Goal: Transaction & Acquisition: Purchase product/service

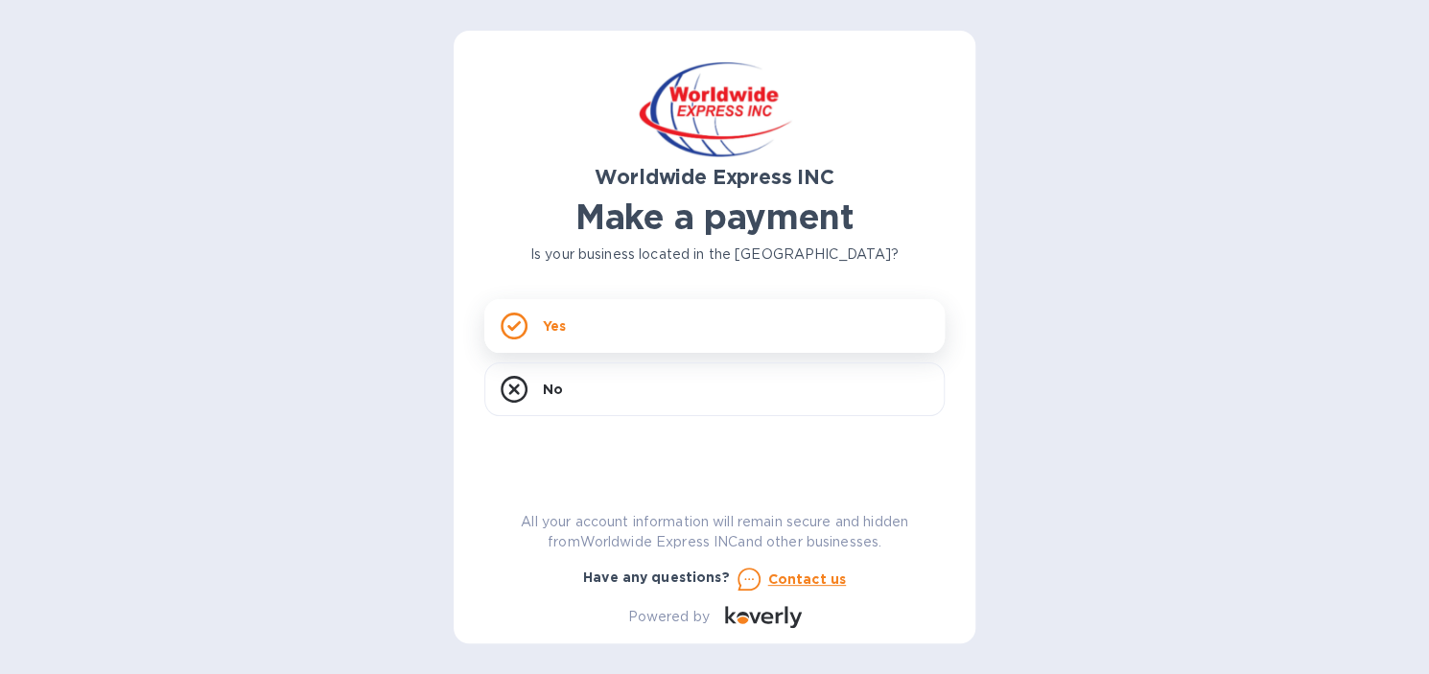
click at [696, 318] on div "Yes" at bounding box center [714, 326] width 460 height 54
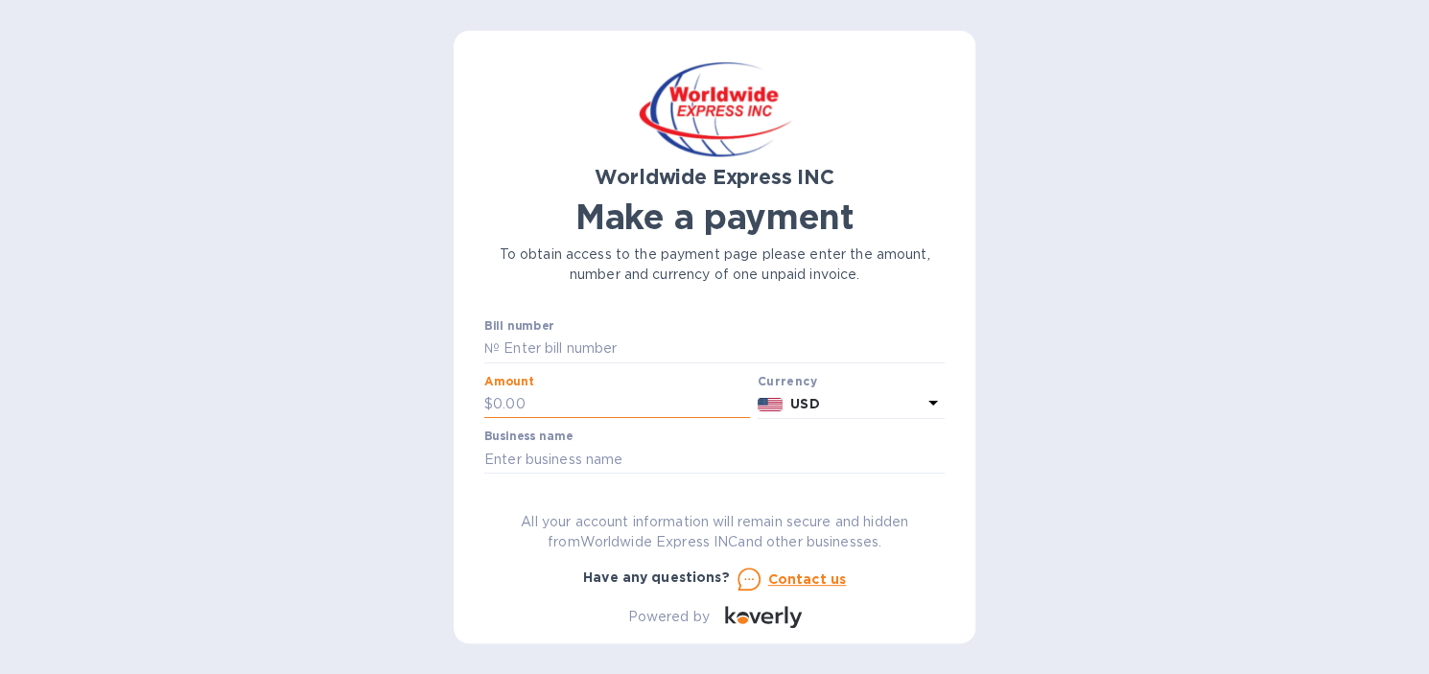
click at [655, 407] on input "text" at bounding box center [621, 404] width 257 height 29
type input "1,738.33"
click at [736, 458] on input "text" at bounding box center [714, 459] width 460 height 29
type input "G"
type input "Fossils Faith"
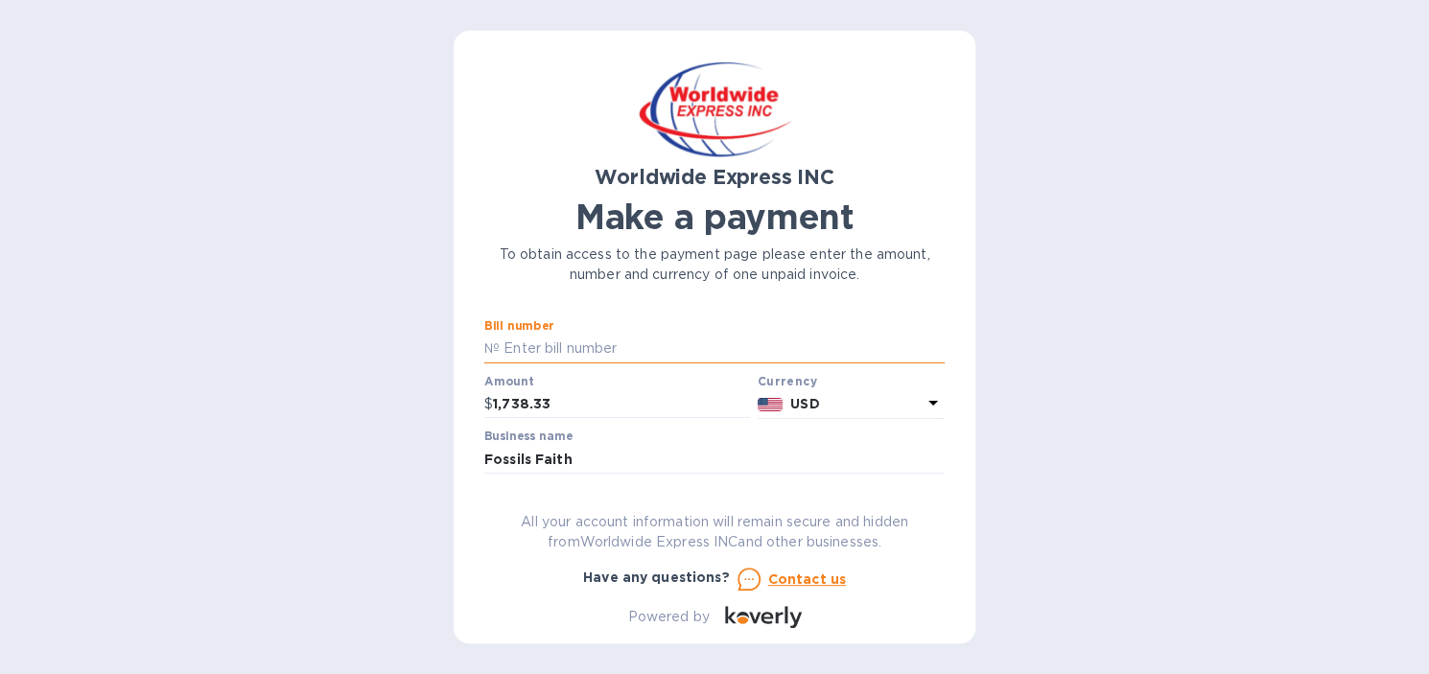
click at [644, 337] on input "text" at bounding box center [722, 349] width 445 height 29
click at [581, 352] on input "text" at bounding box center [722, 349] width 445 height 29
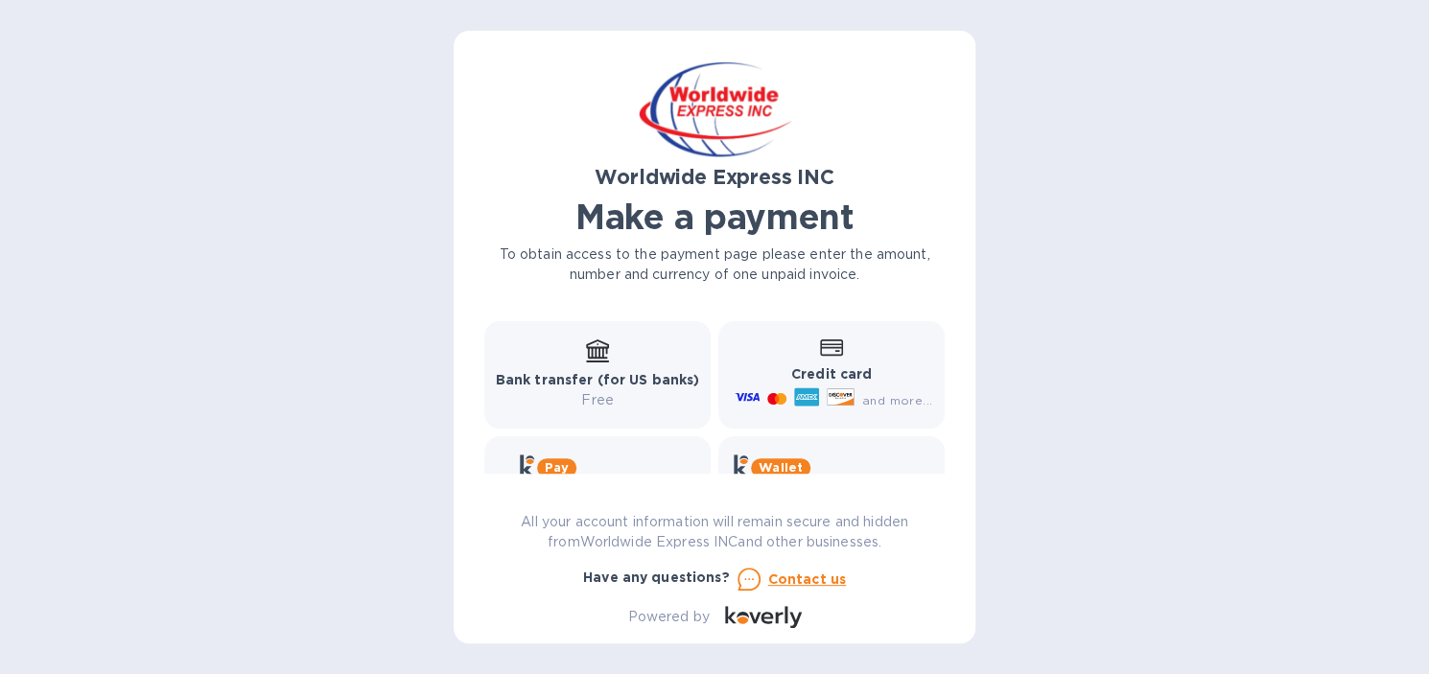
scroll to position [165, 0]
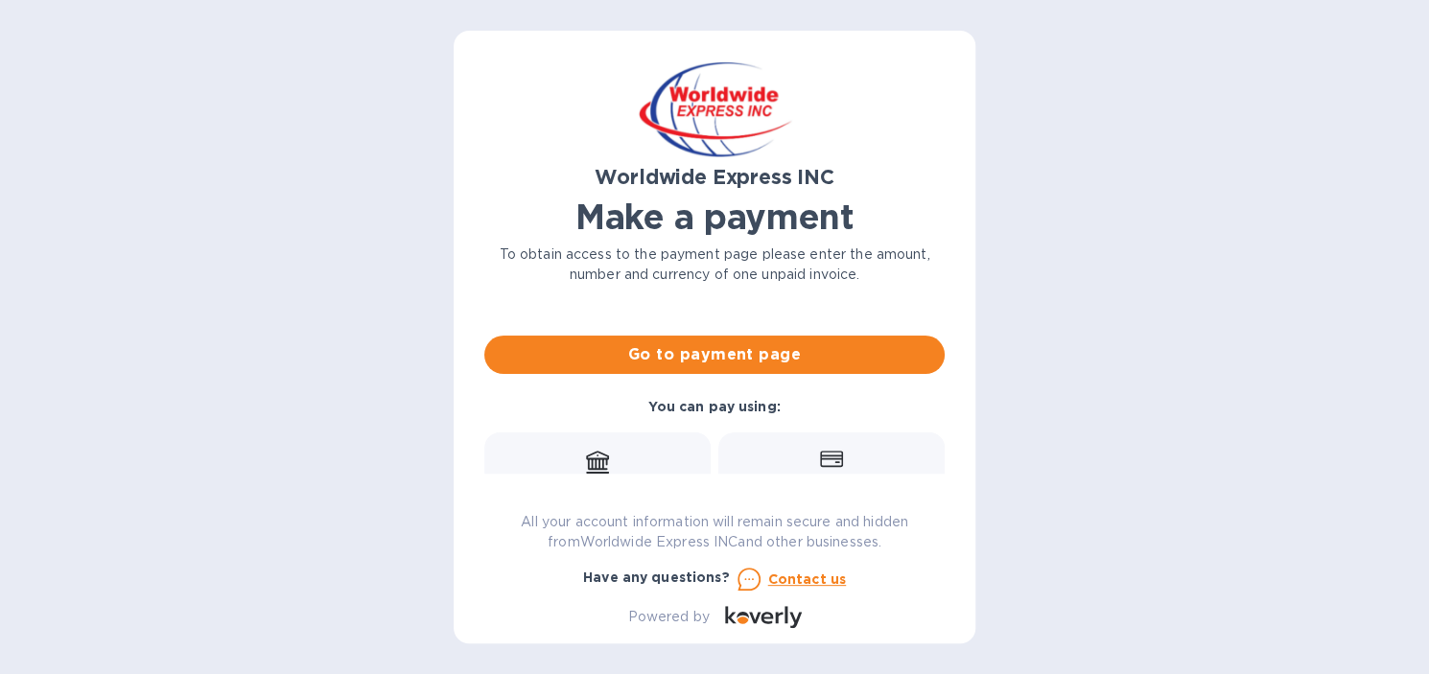
type input "24590"
click at [596, 459] on icon at bounding box center [597, 460] width 23 height 19
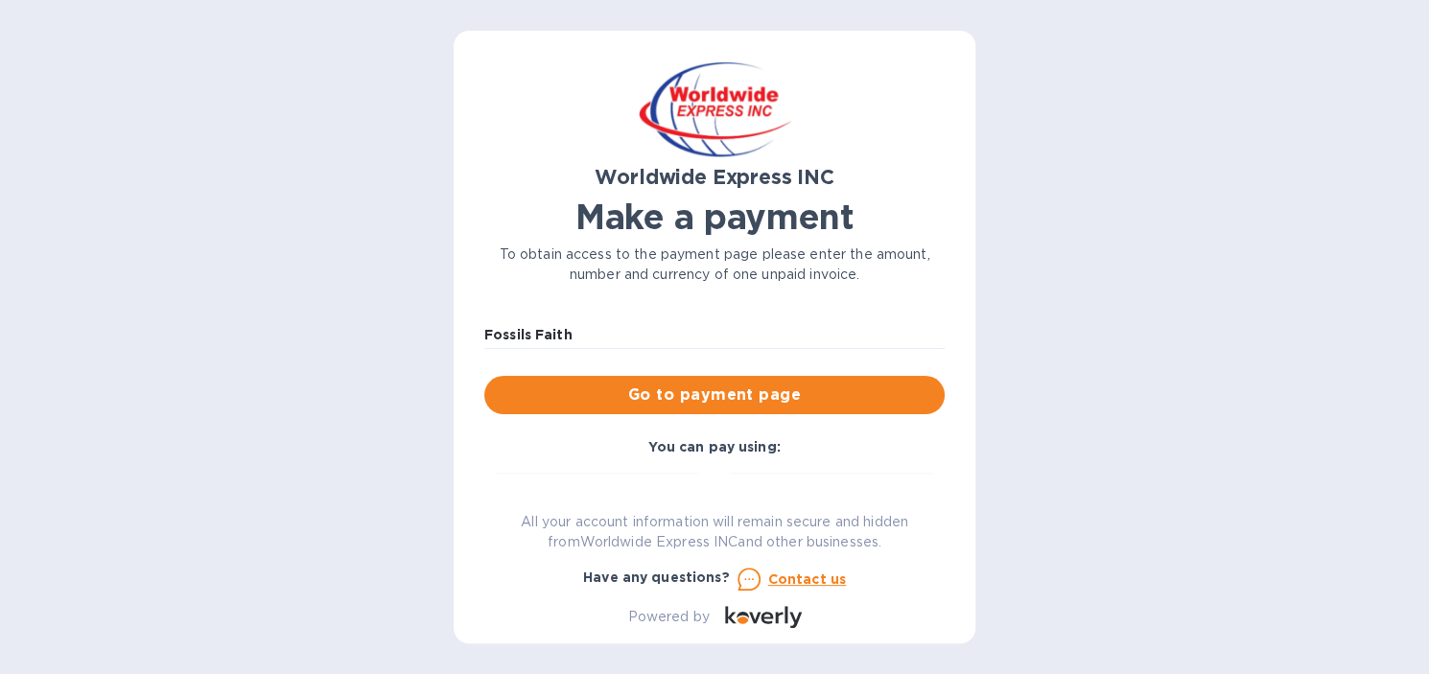
scroll to position [69, 0]
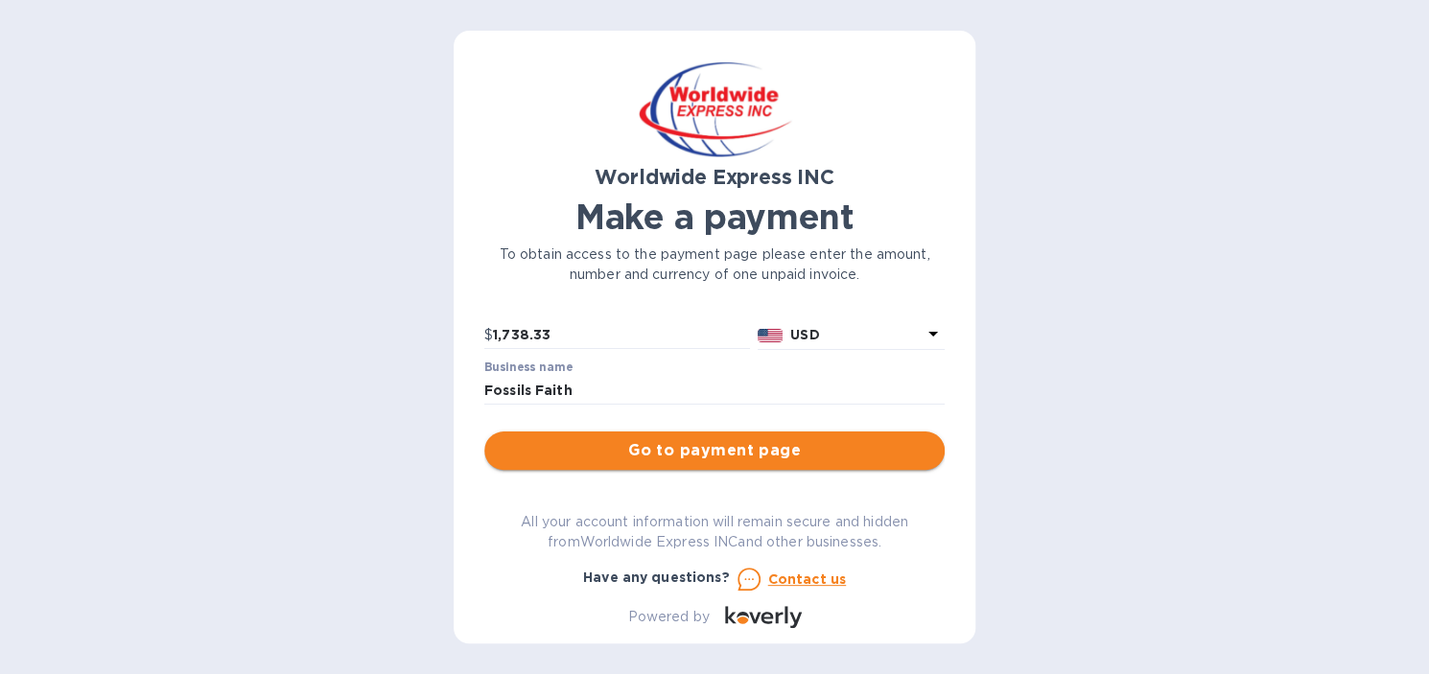
click at [669, 439] on span "Go to payment page" at bounding box center [715, 450] width 430 height 23
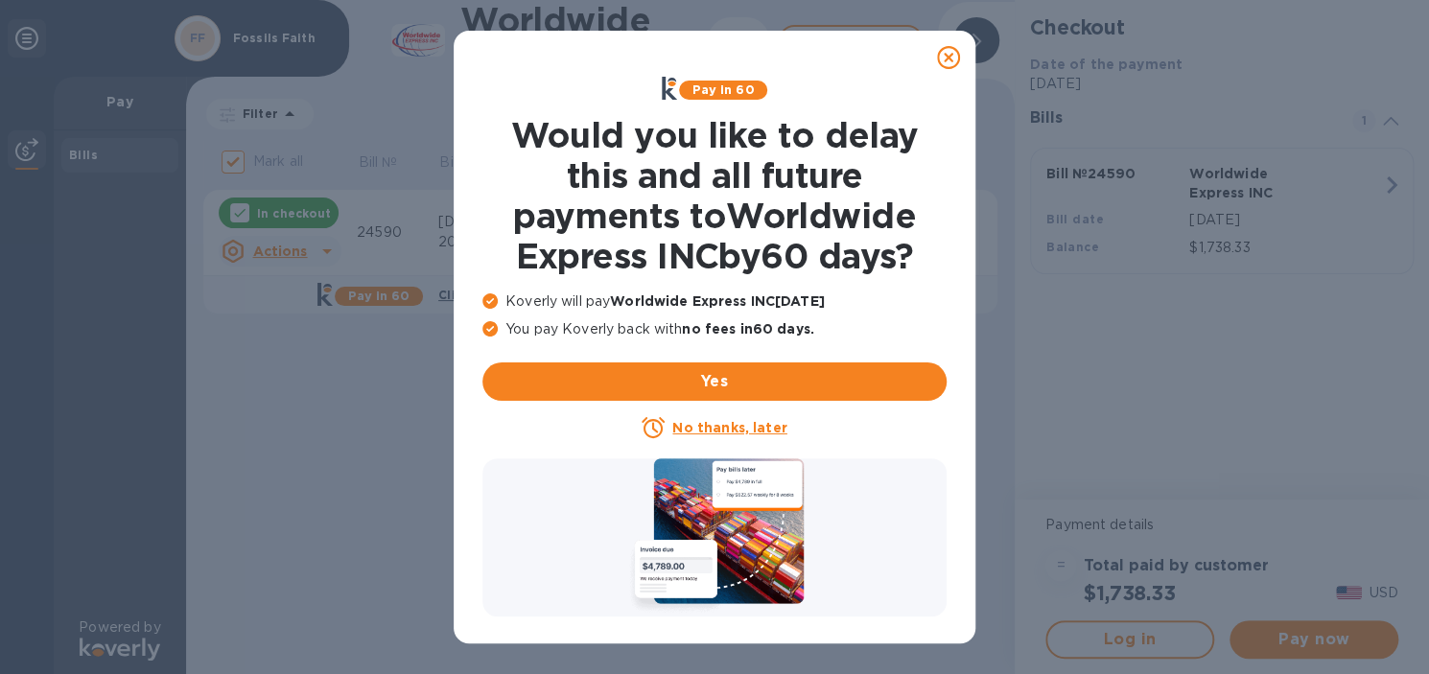
click at [718, 425] on u "No thanks, later" at bounding box center [729, 427] width 114 height 15
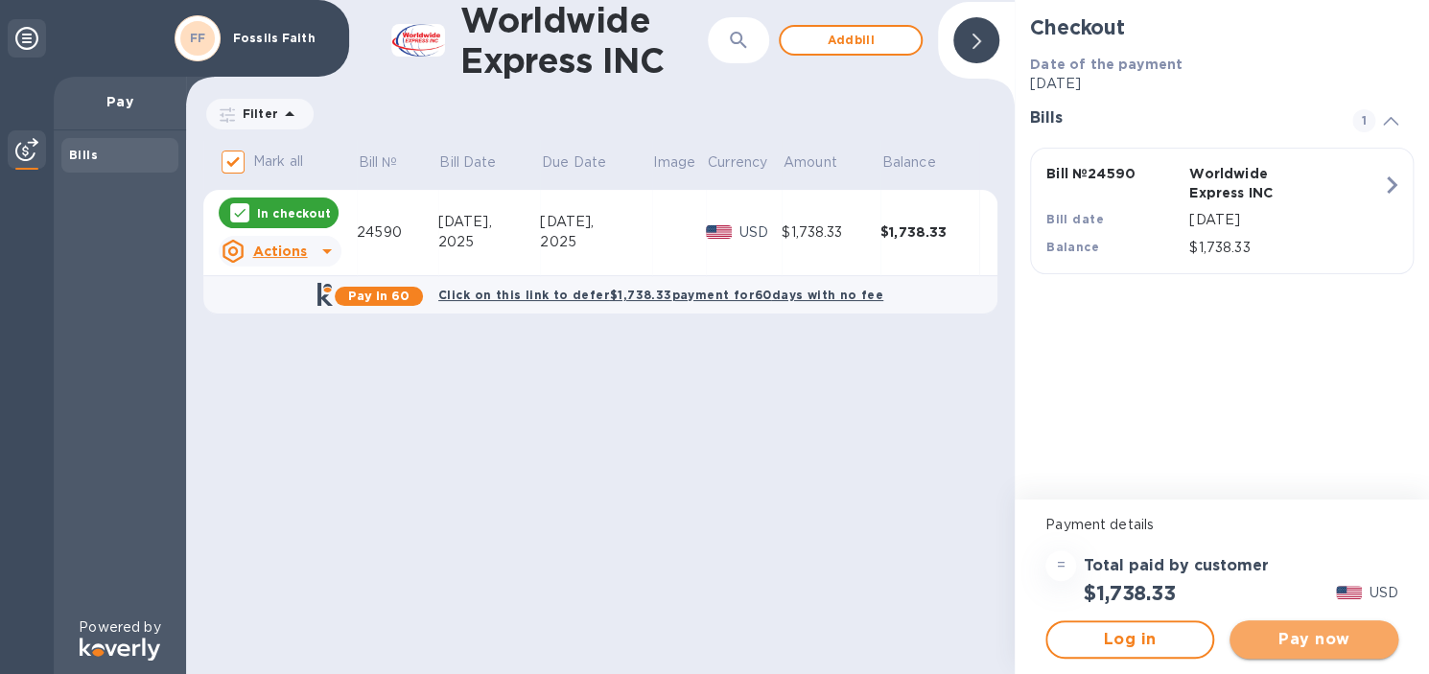
click at [1292, 637] on span "Pay now" at bounding box center [1314, 639] width 138 height 23
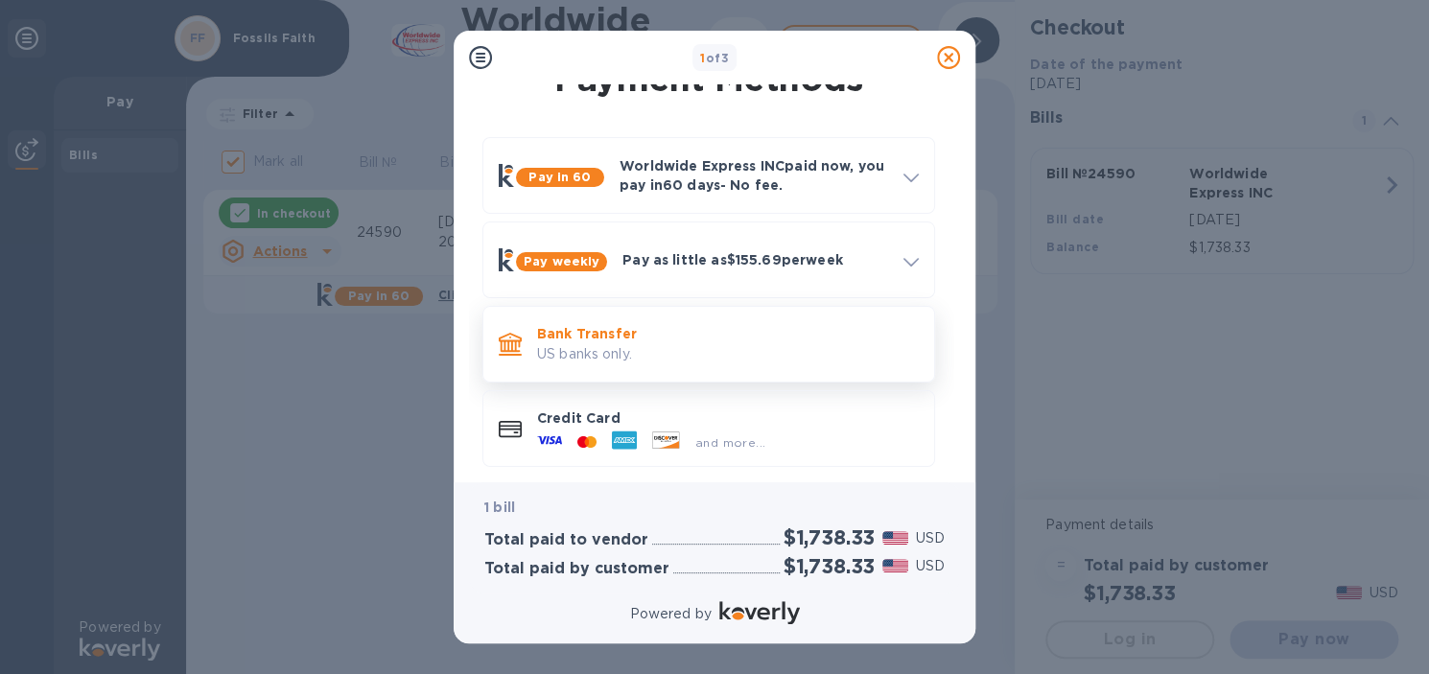
scroll to position [44, 0]
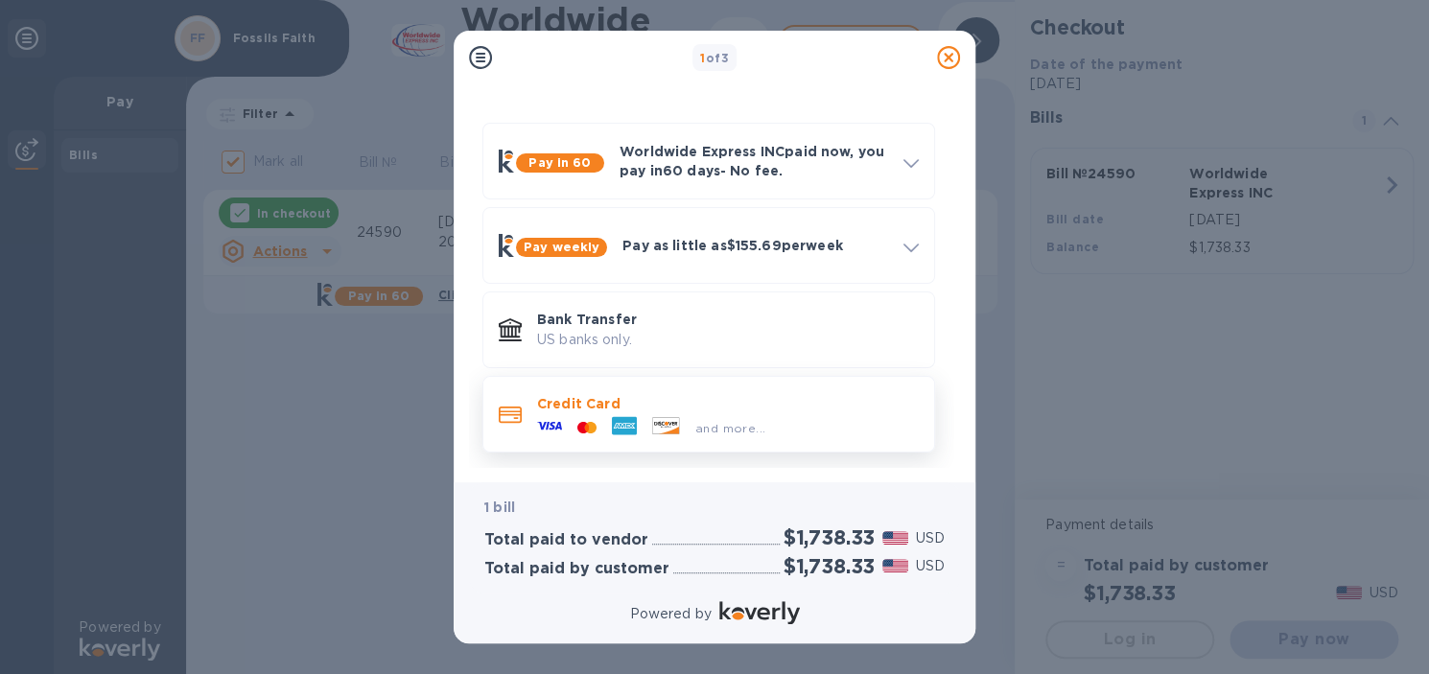
click at [757, 410] on p "Credit Card" at bounding box center [728, 403] width 382 height 19
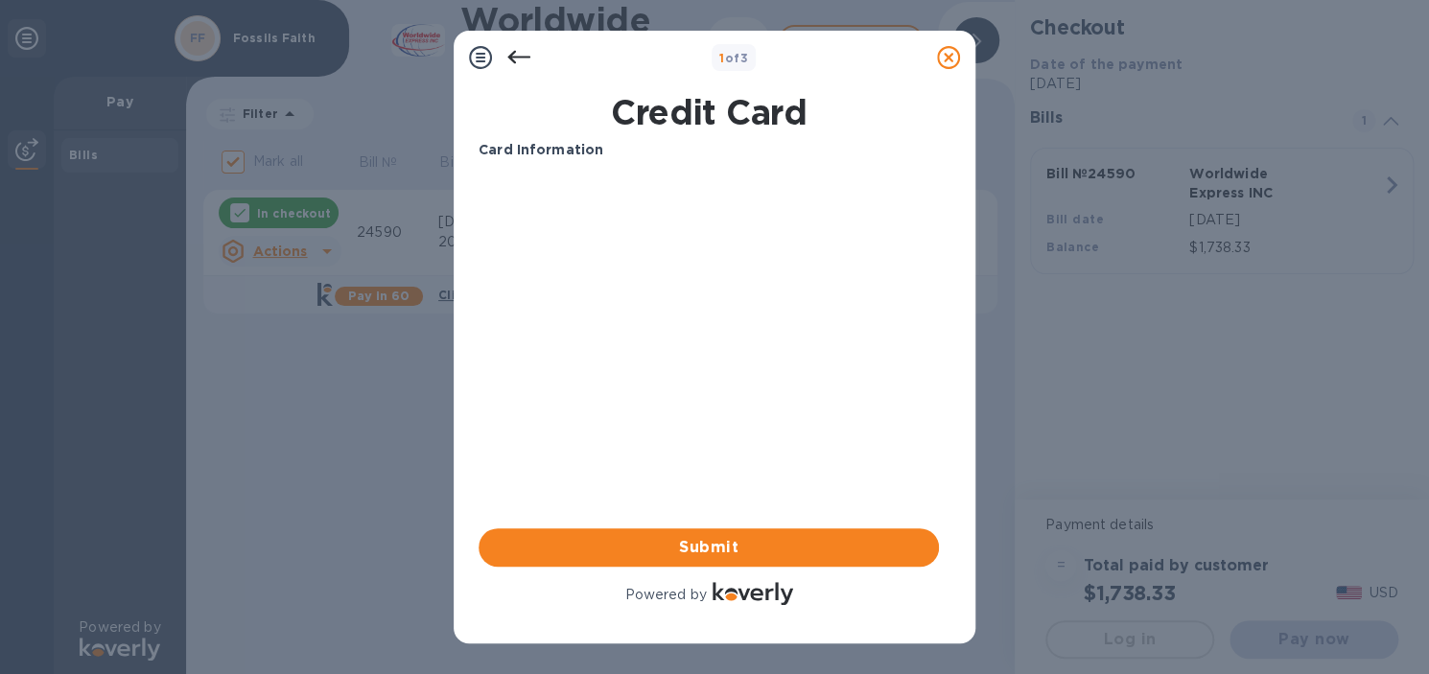
click at [759, 472] on div "Your browser does not support iframes" at bounding box center [709, 321] width 476 height 307
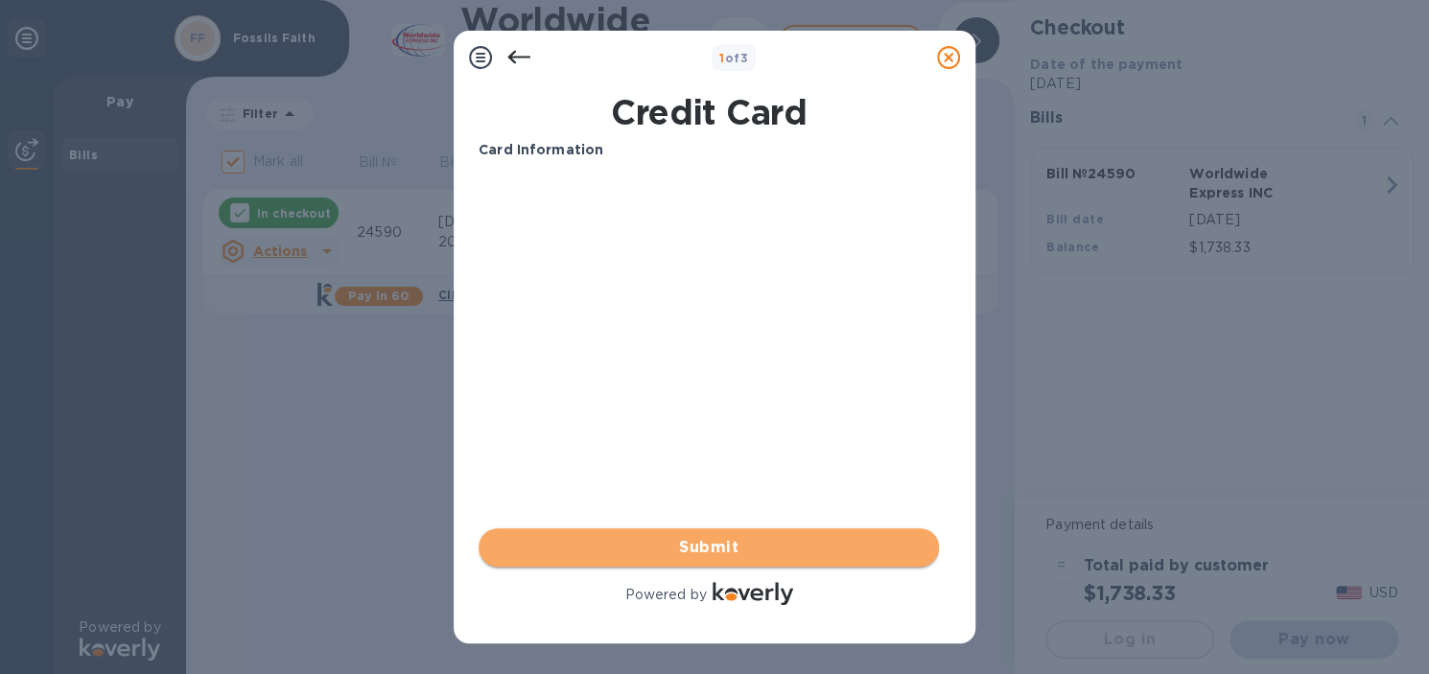
click at [526, 548] on span "Submit" at bounding box center [709, 547] width 430 height 23
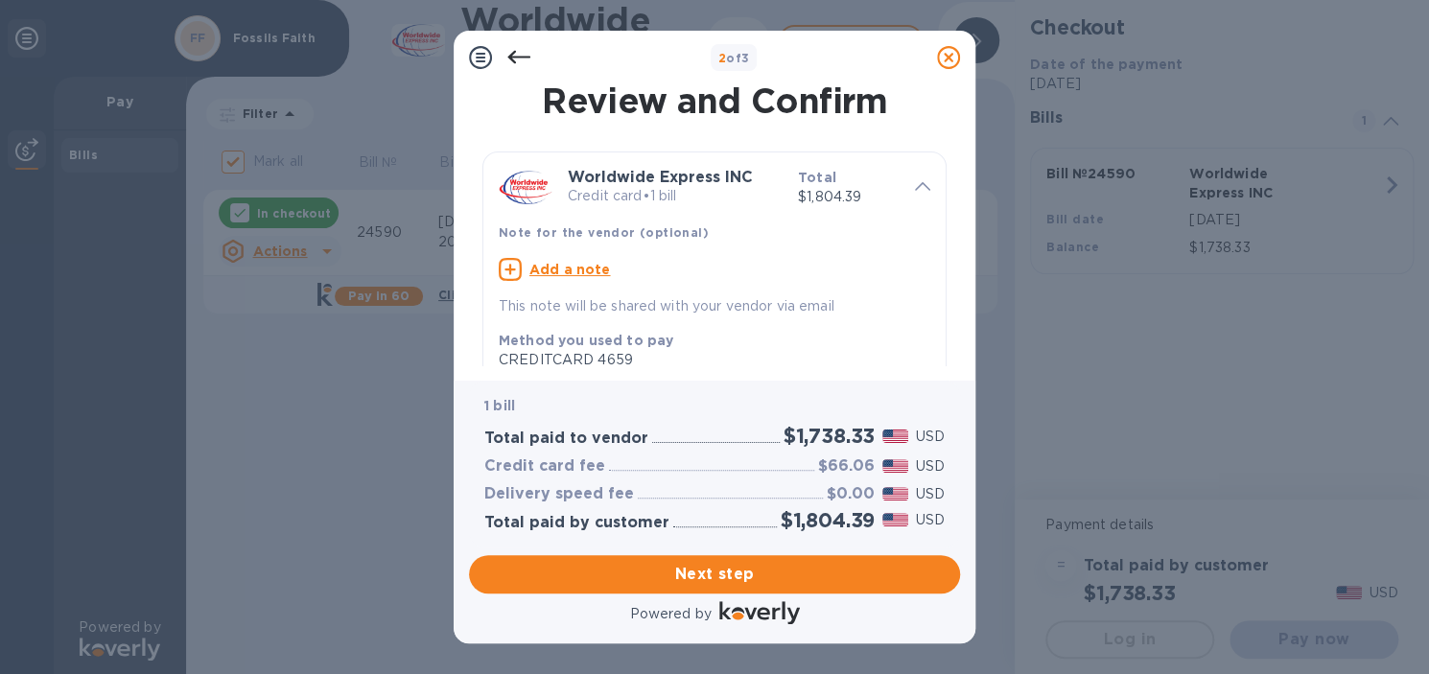
click at [511, 55] on icon at bounding box center [518, 57] width 23 height 13
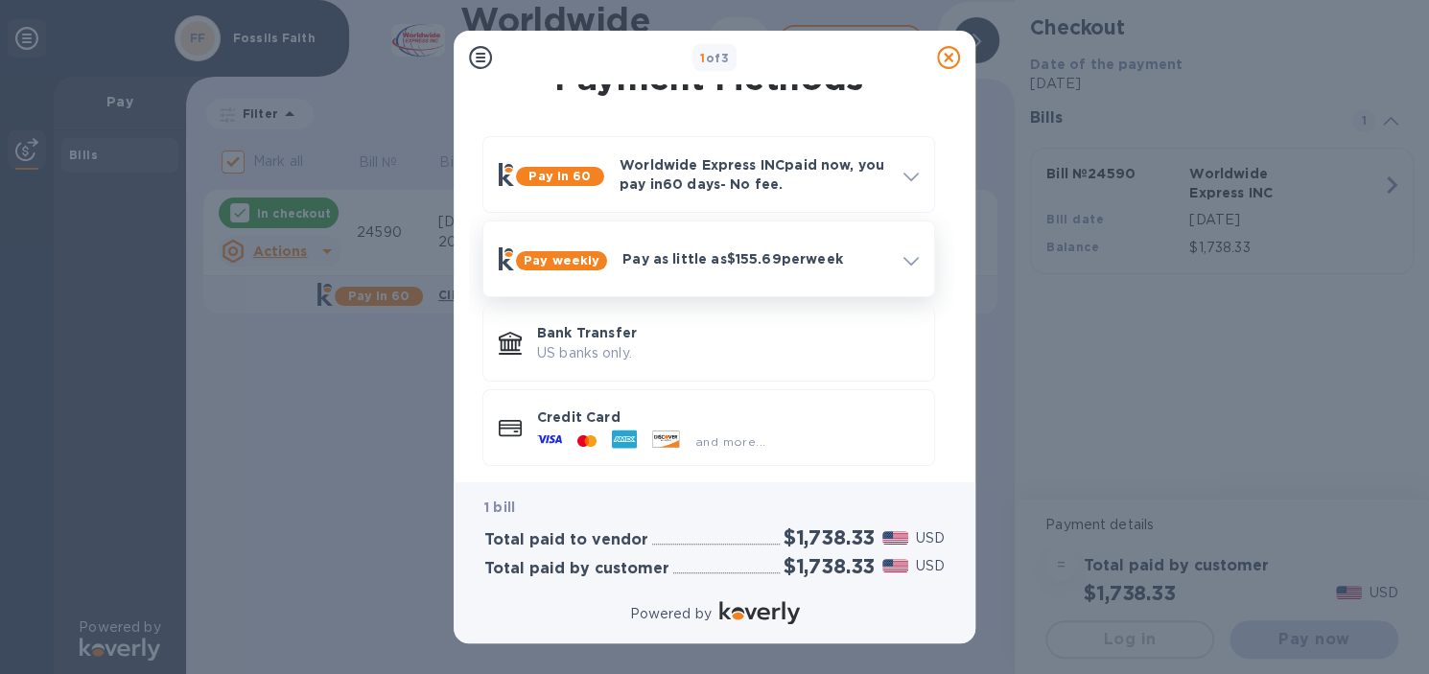
scroll to position [44, 0]
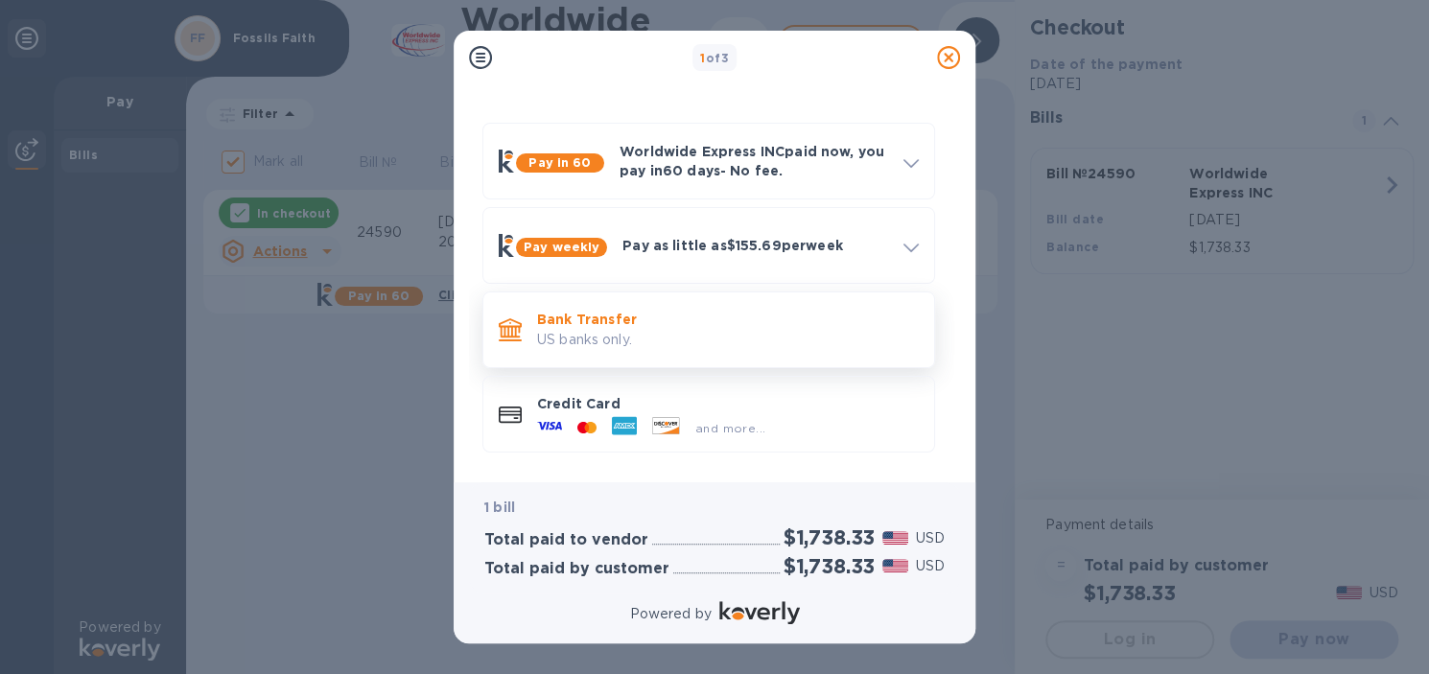
click at [746, 314] on p "Bank Transfer" at bounding box center [728, 319] width 382 height 19
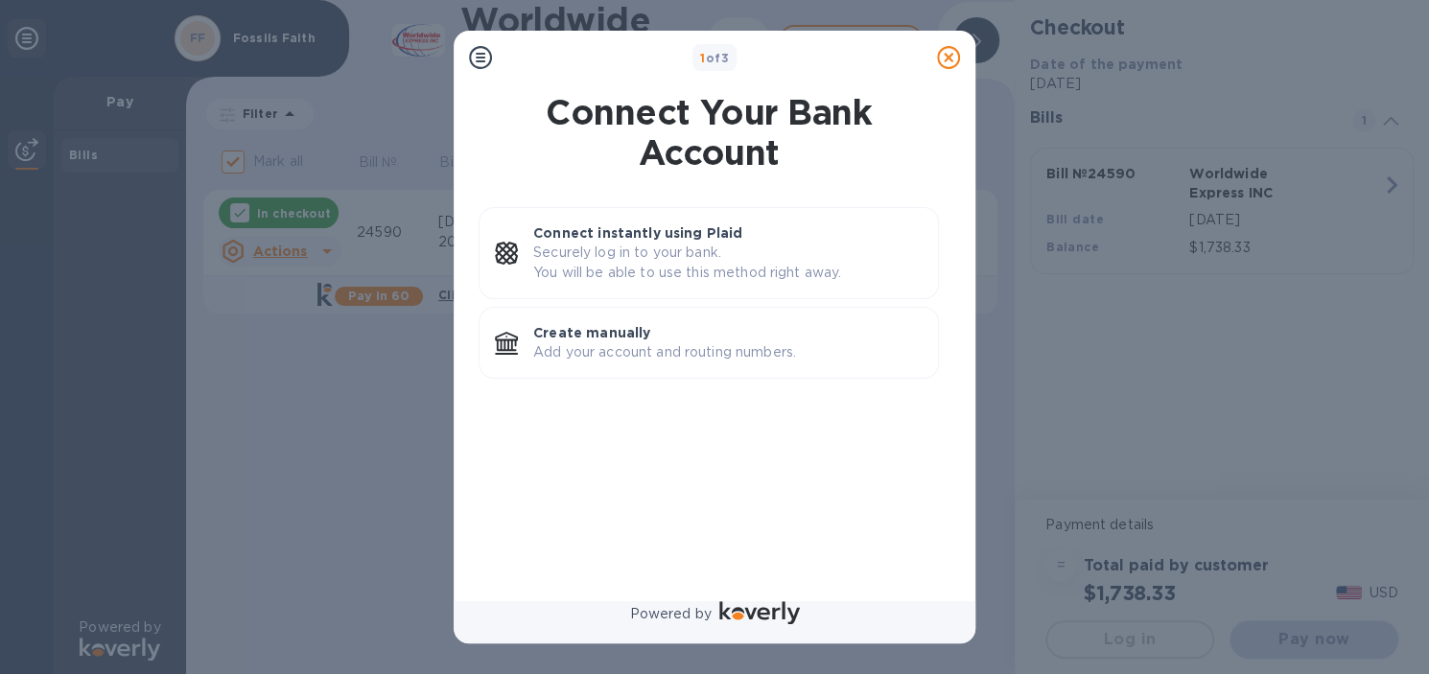
scroll to position [0, 0]
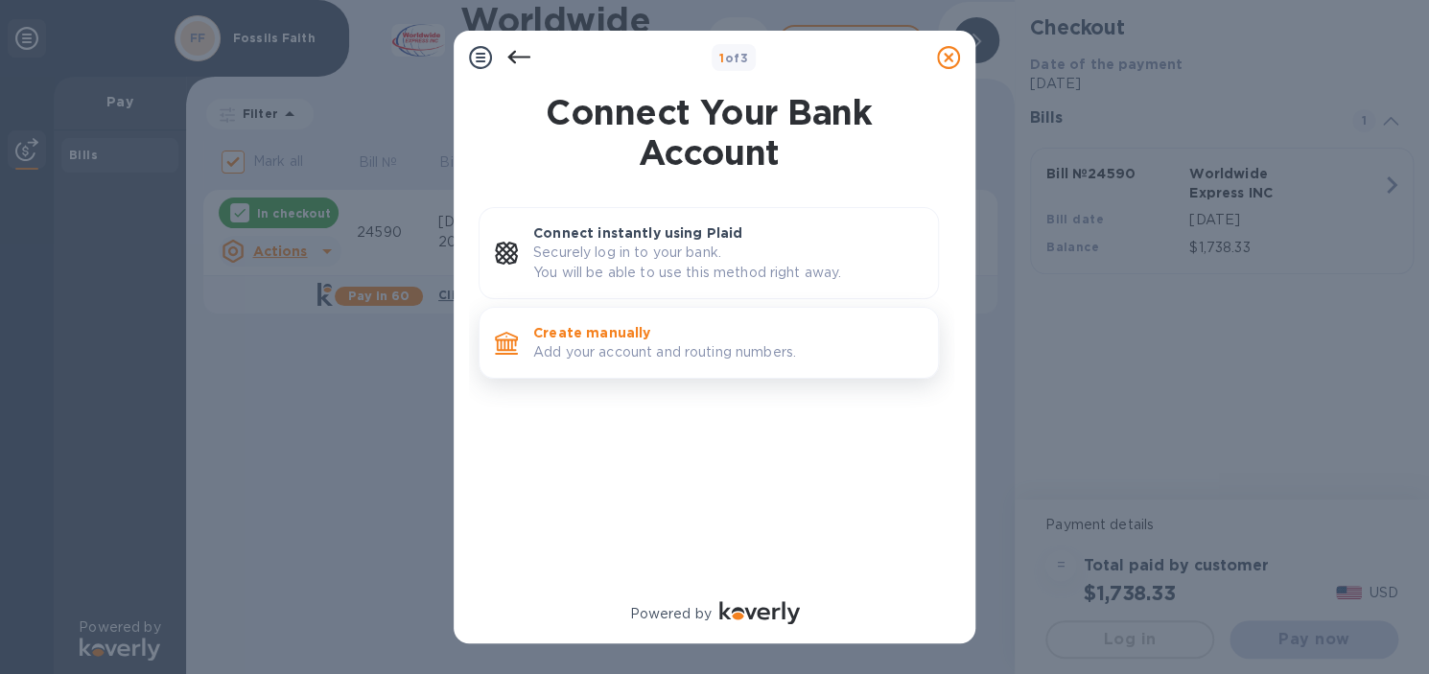
click at [641, 349] on p "Add your account and routing numbers." at bounding box center [727, 352] width 389 height 20
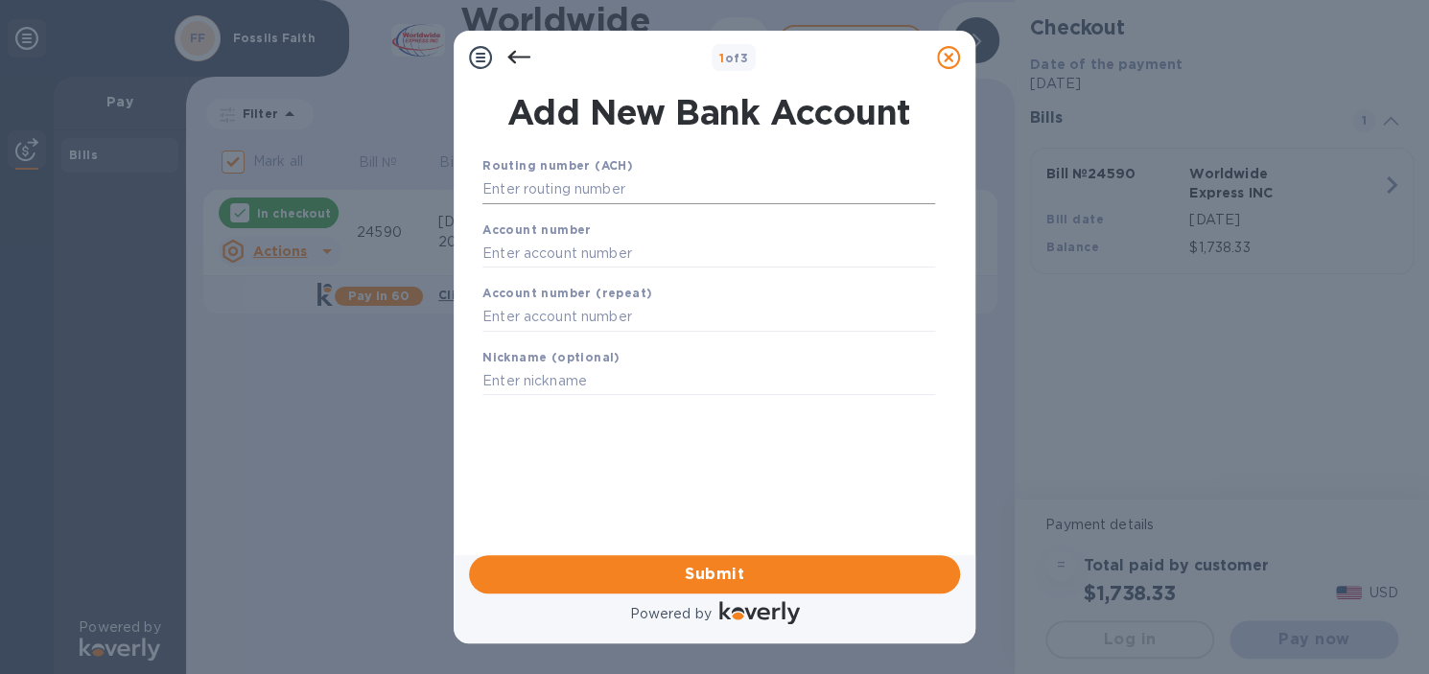
click at [646, 189] on input "text" at bounding box center [709, 190] width 453 height 29
click at [537, 321] on input "text" at bounding box center [709, 317] width 453 height 29
click at [522, 378] on input "text" at bounding box center [709, 381] width 453 height 29
type input "f"
type input "Fossils and Faith"
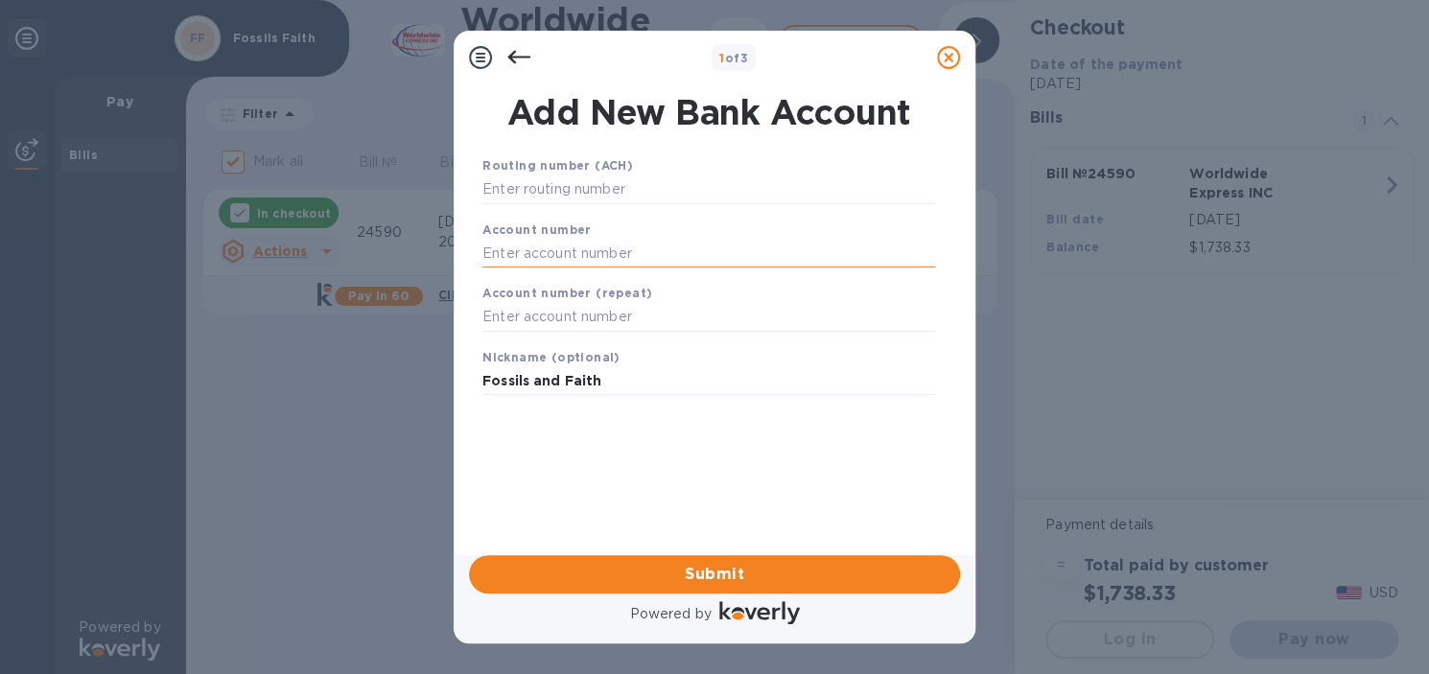
click at [525, 252] on input "text" at bounding box center [709, 253] width 453 height 29
type input "19420479"
click at [590, 193] on input "text" at bounding box center [709, 190] width 453 height 29
click at [541, 318] on input "text" at bounding box center [709, 317] width 453 height 29
type input "19420479"
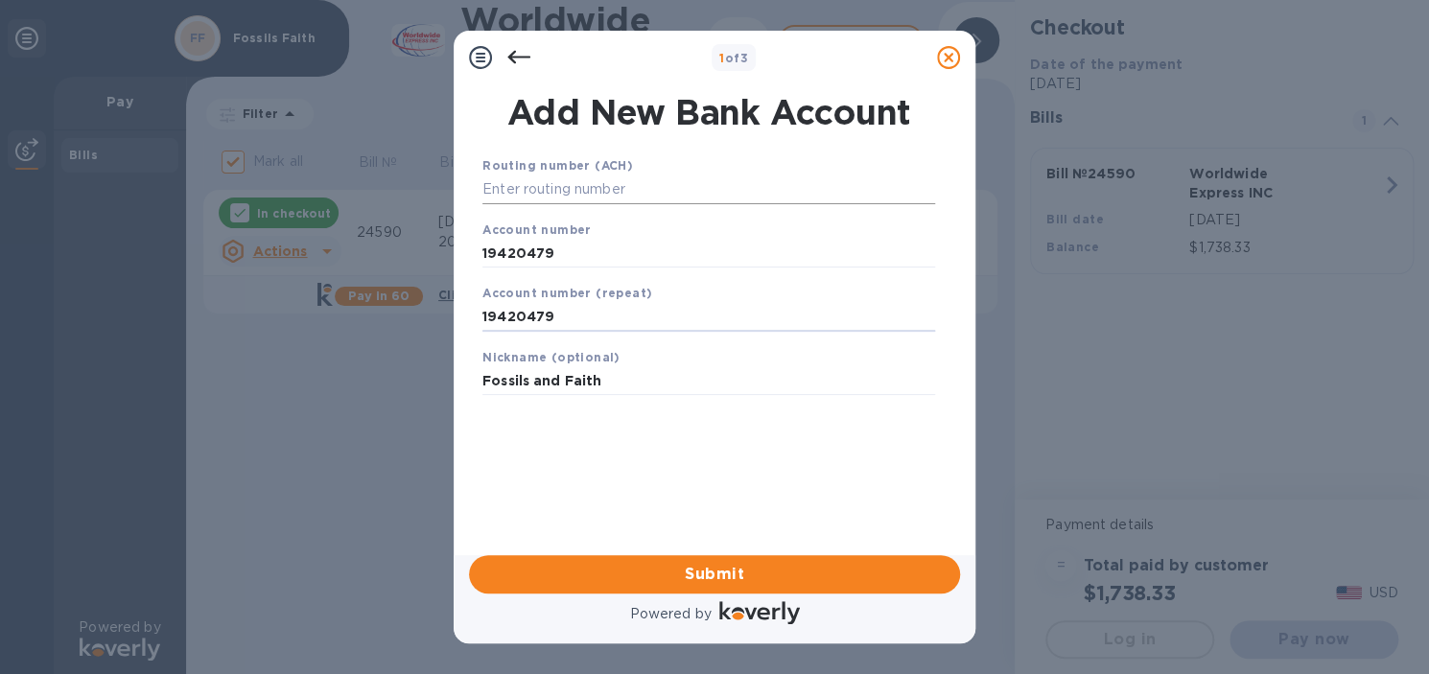
click at [641, 178] on input "text" at bounding box center [709, 190] width 453 height 29
click at [510, 190] on input "34095555" at bounding box center [709, 190] width 453 height 29
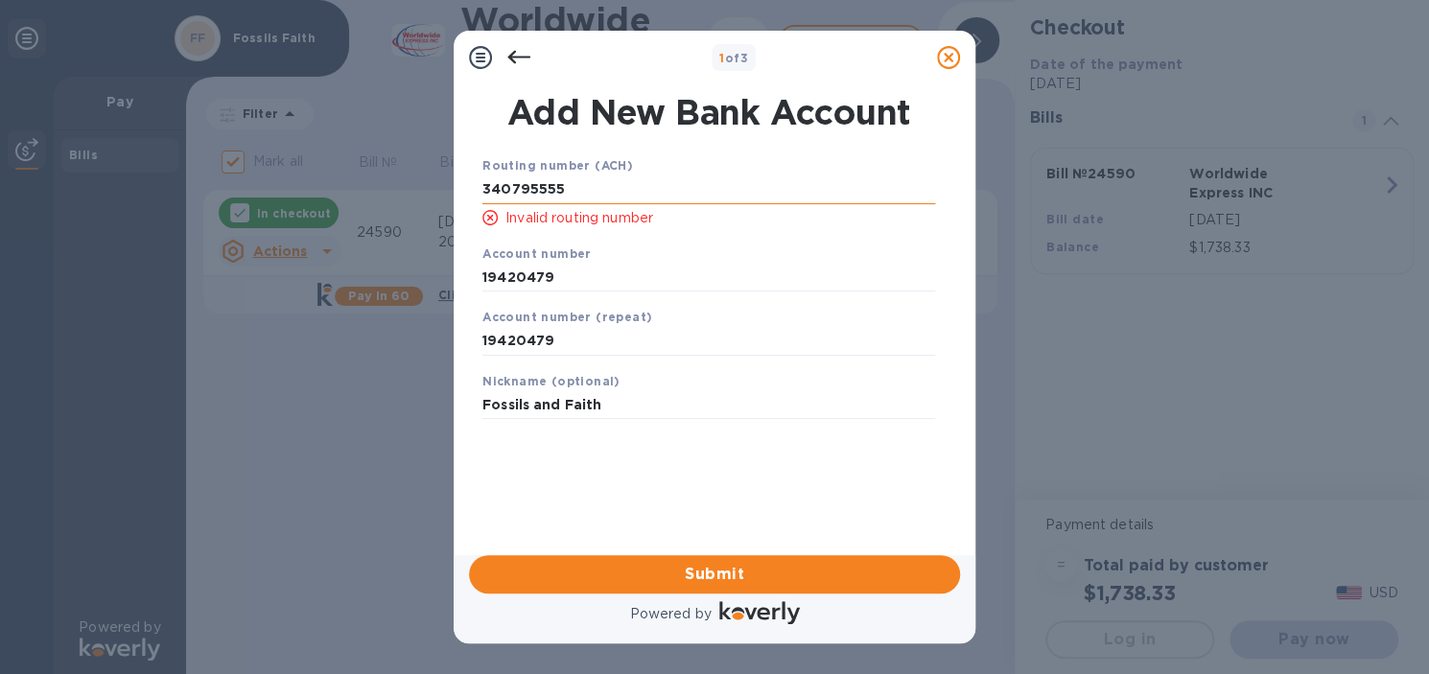
click at [492, 192] on input "340795555" at bounding box center [709, 190] width 453 height 29
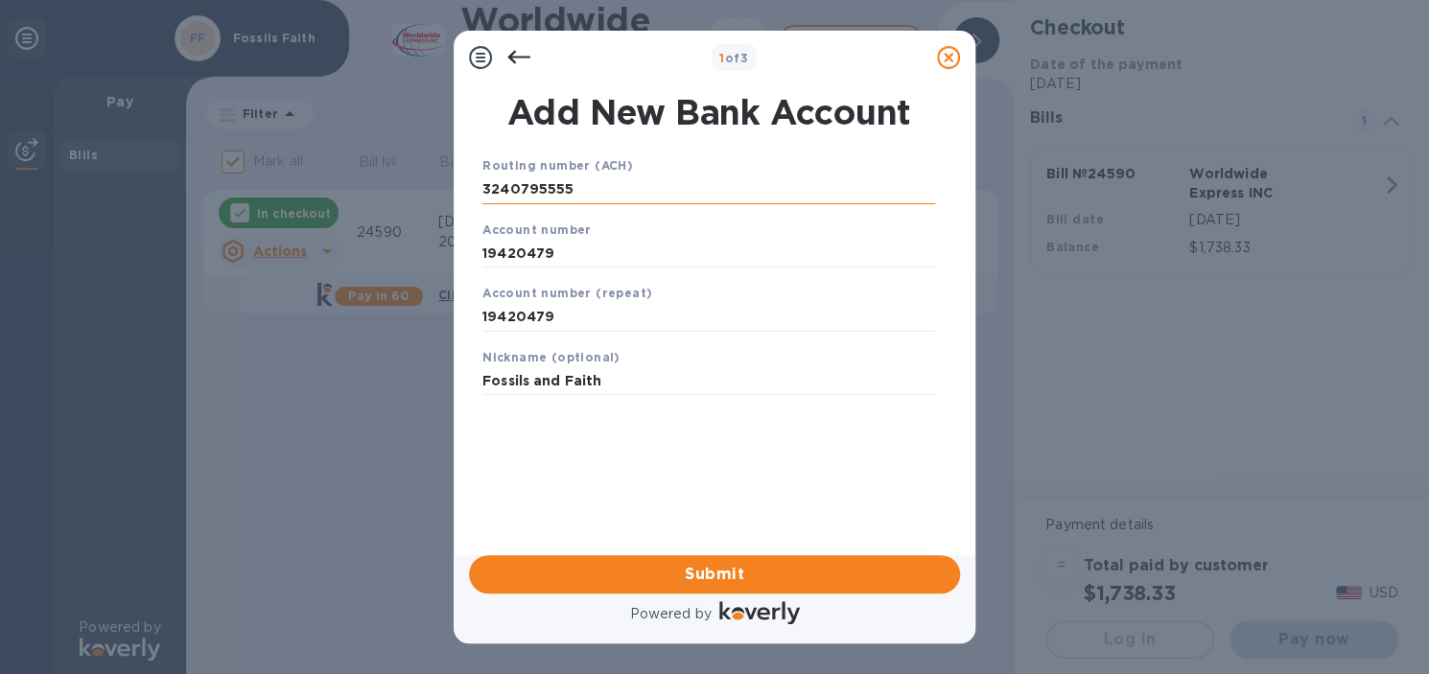
click at [634, 179] on input "3240795555" at bounding box center [709, 190] width 453 height 29
click at [673, 580] on span "Submit" at bounding box center [714, 574] width 460 height 23
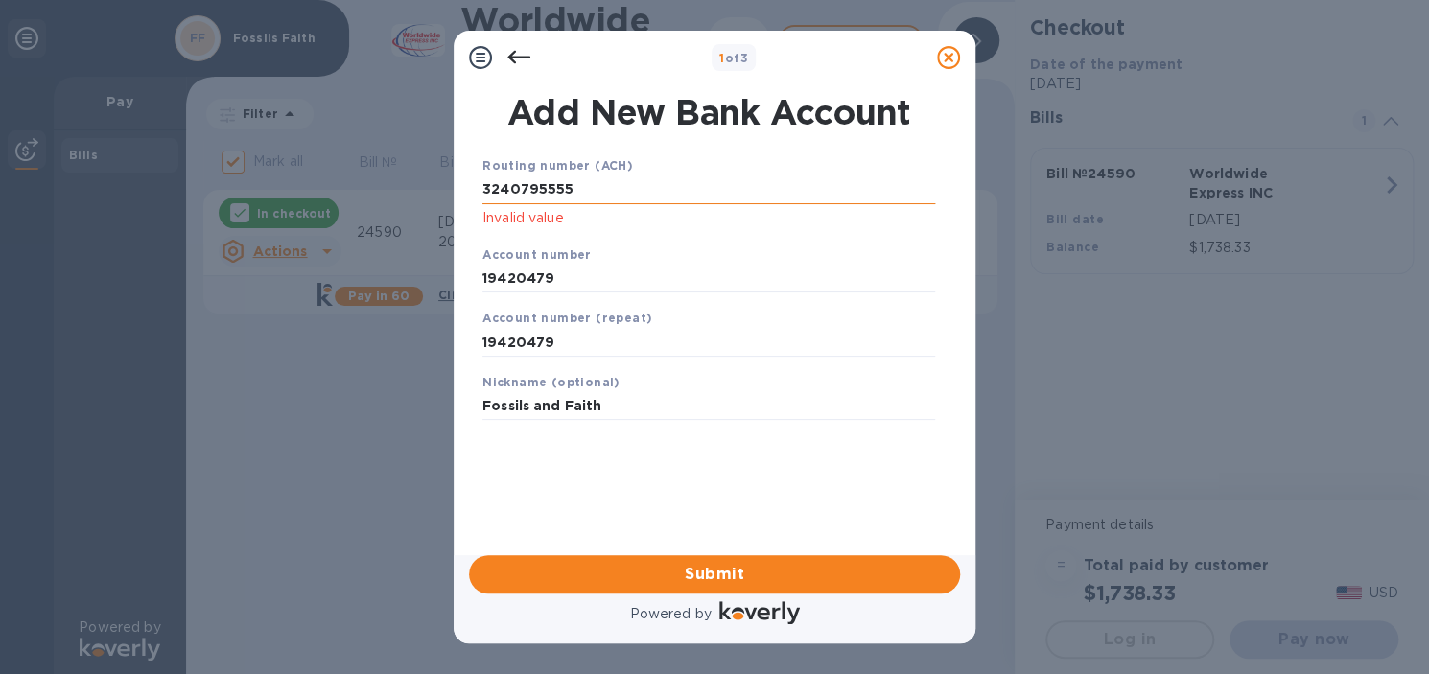
click at [593, 192] on input "3240795555" at bounding box center [709, 190] width 453 height 29
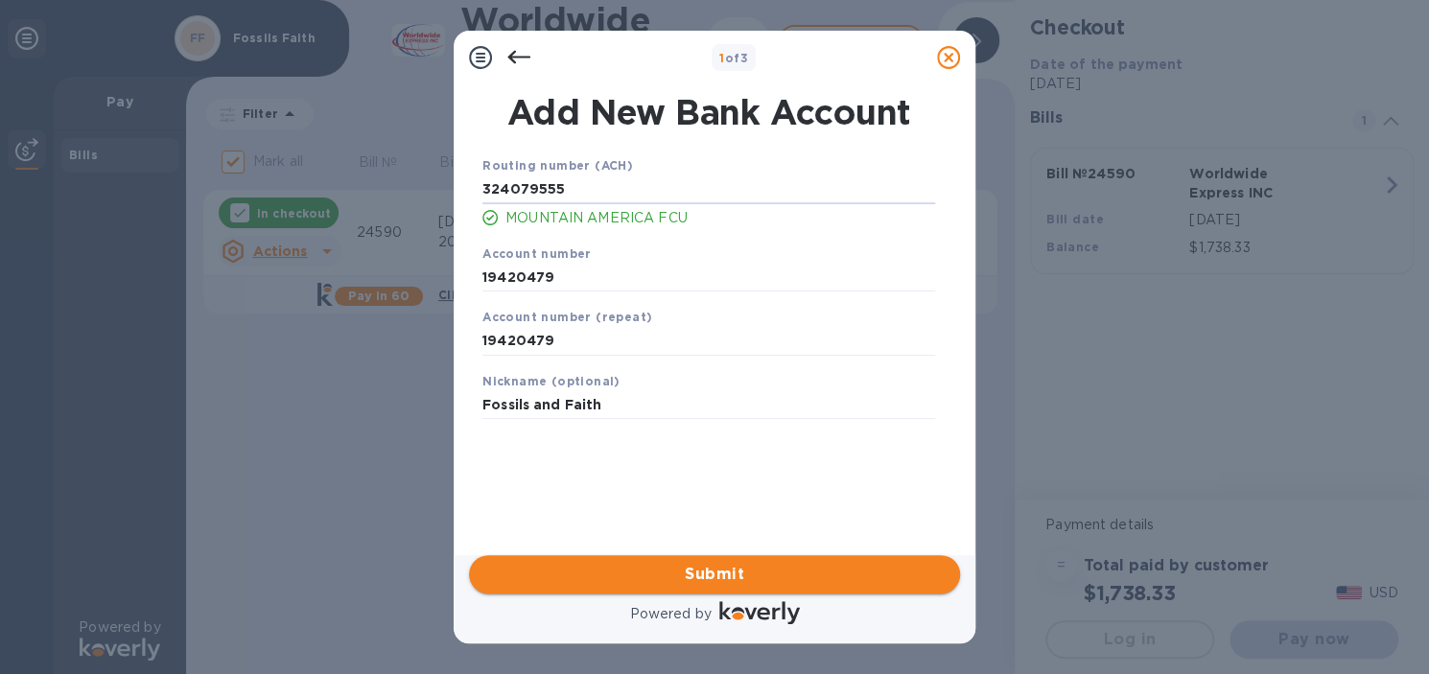
type input "324079555"
click at [657, 569] on span "Submit" at bounding box center [714, 574] width 460 height 23
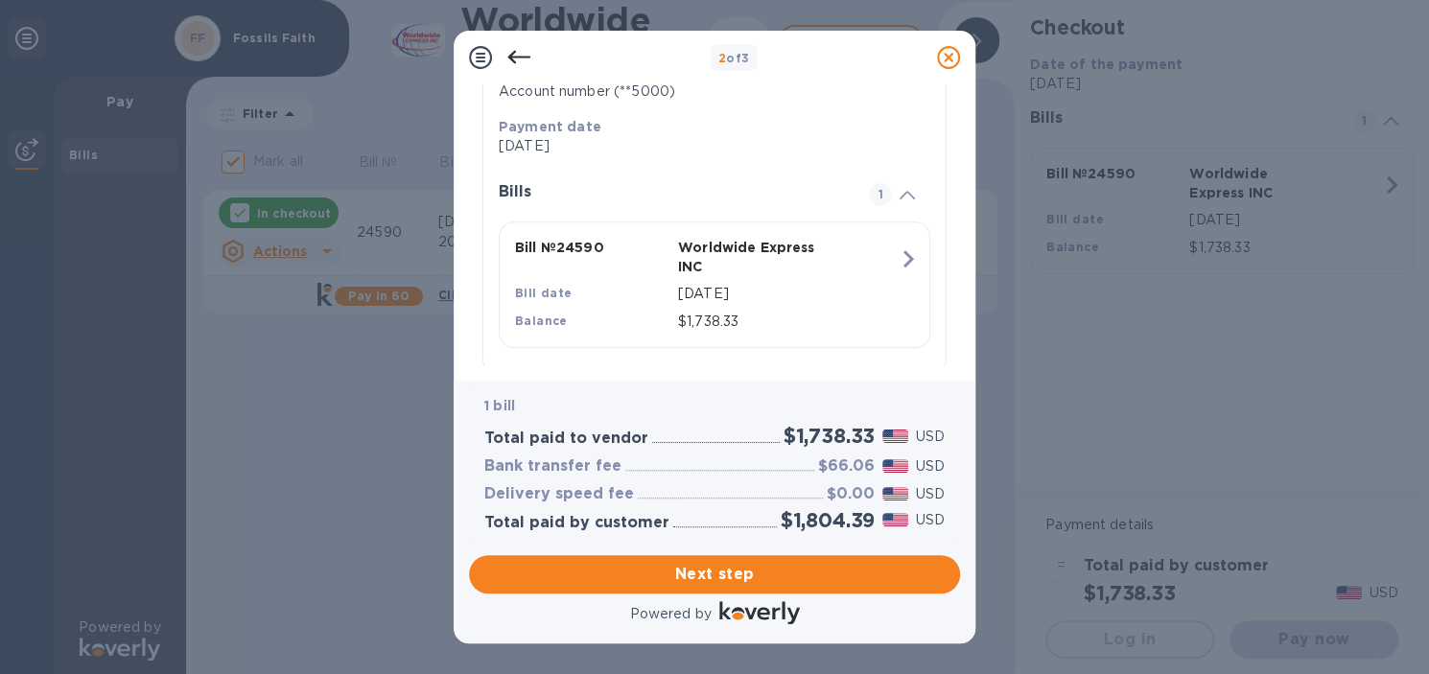
scroll to position [374, 0]
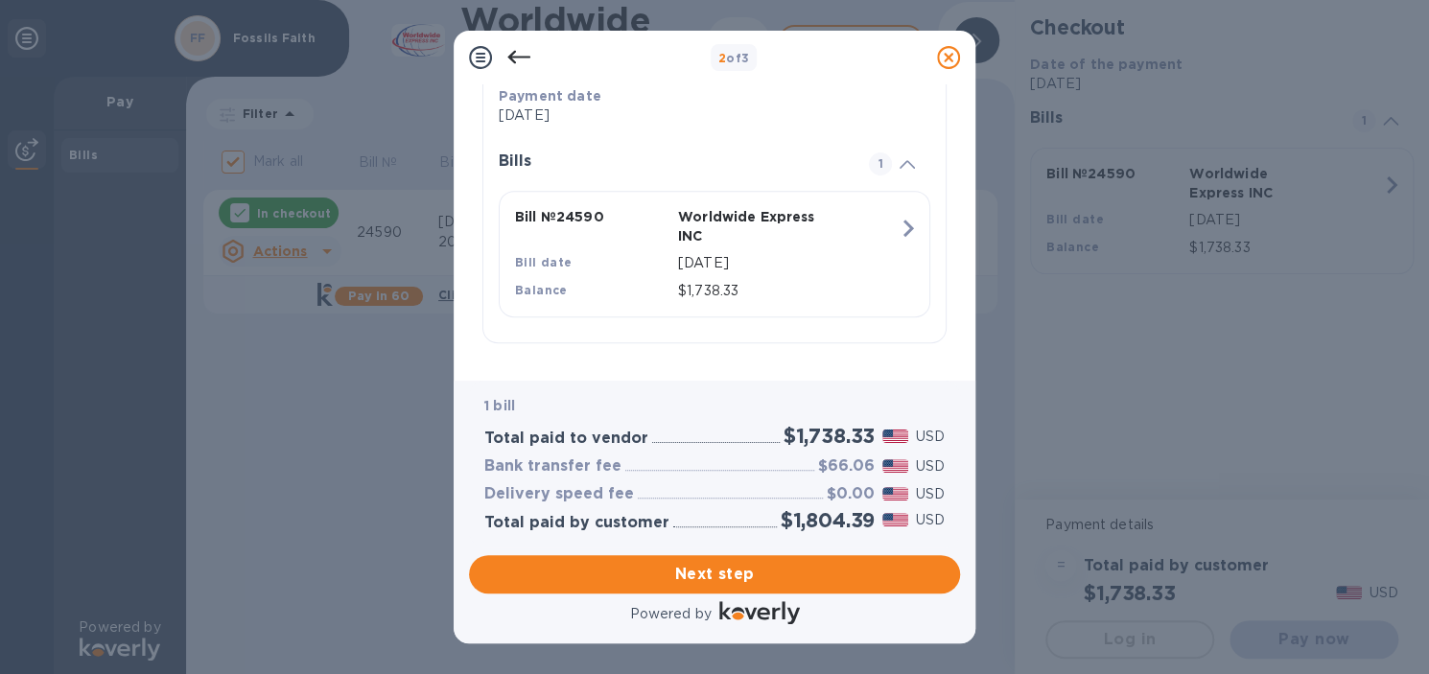
click at [528, 59] on icon at bounding box center [518, 57] width 23 height 23
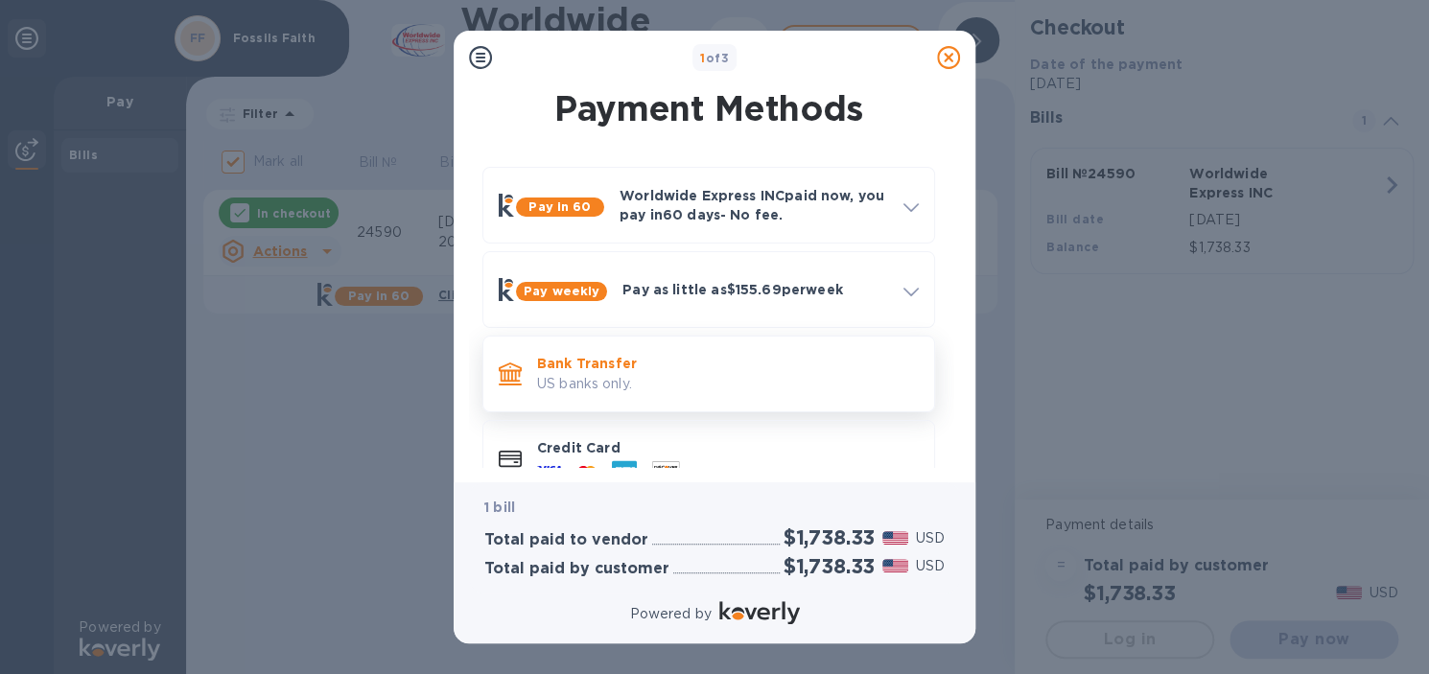
click at [670, 379] on p "US banks only." at bounding box center [728, 384] width 382 height 20
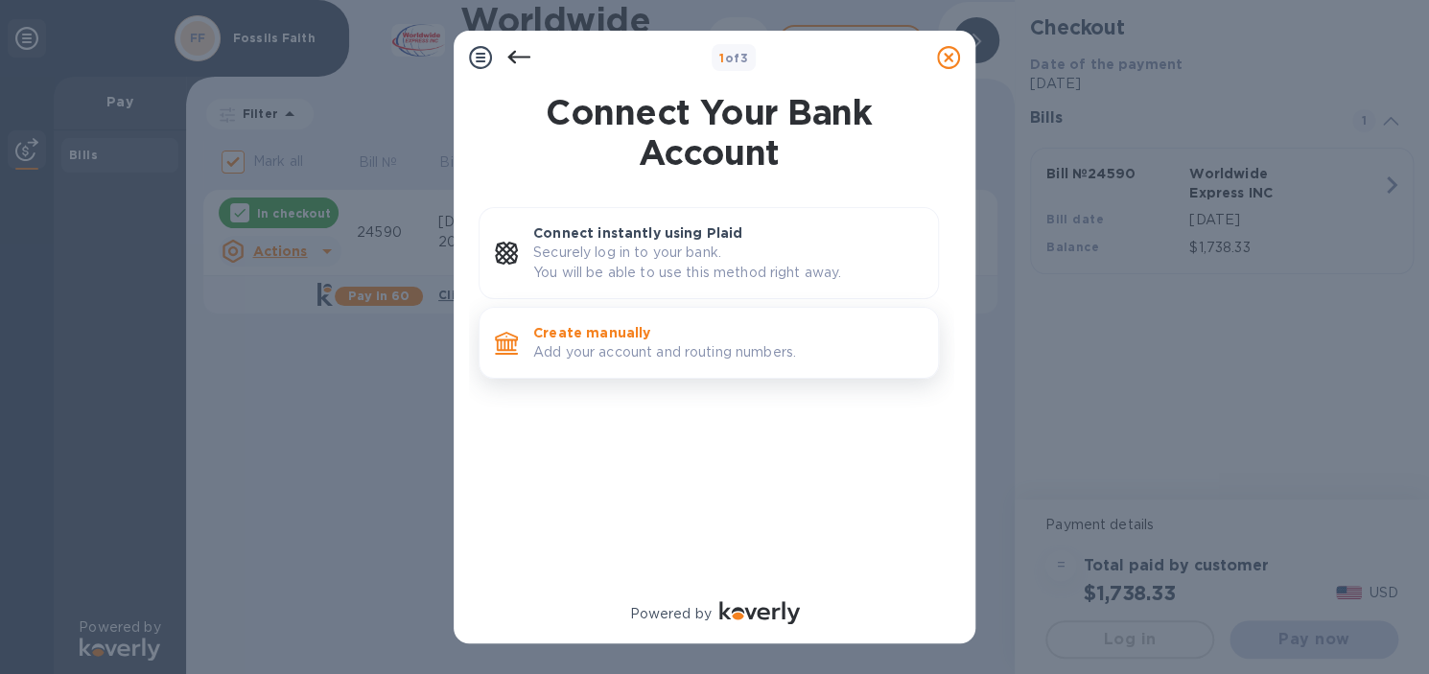
click at [656, 351] on p "Add your account and routing numbers." at bounding box center [727, 352] width 389 height 20
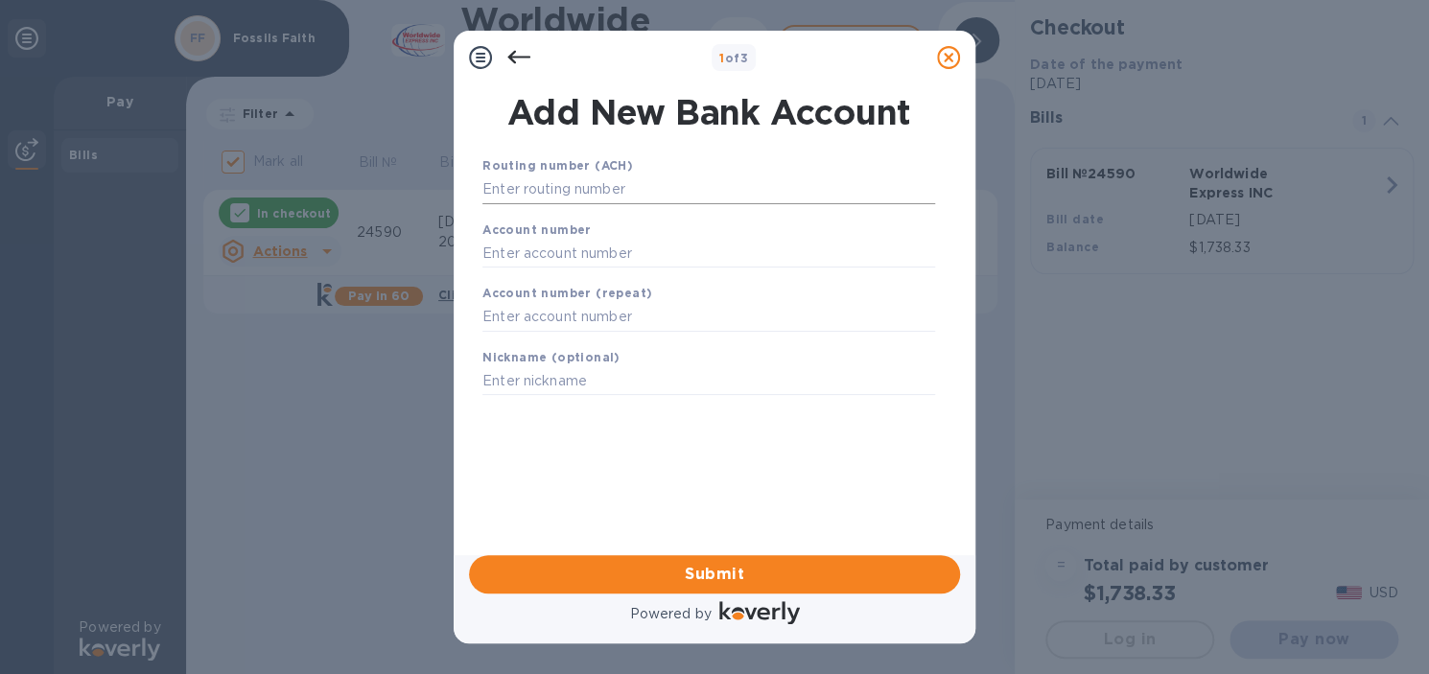
click at [657, 176] on input "text" at bounding box center [709, 190] width 453 height 29
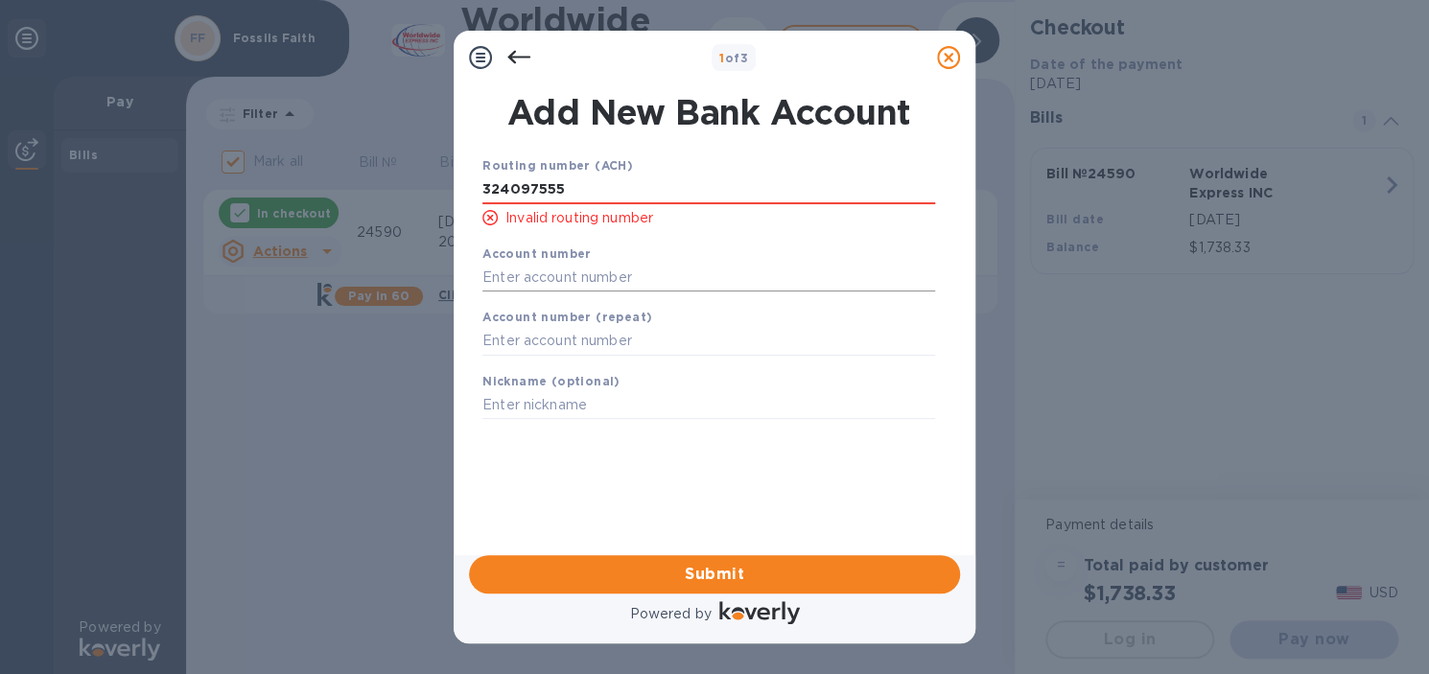
type input "324097555"
click at [539, 285] on input "text" at bounding box center [709, 277] width 453 height 29
type input "3"
click at [524, 193] on input "324097555" at bounding box center [709, 190] width 453 height 29
type input "324079555"
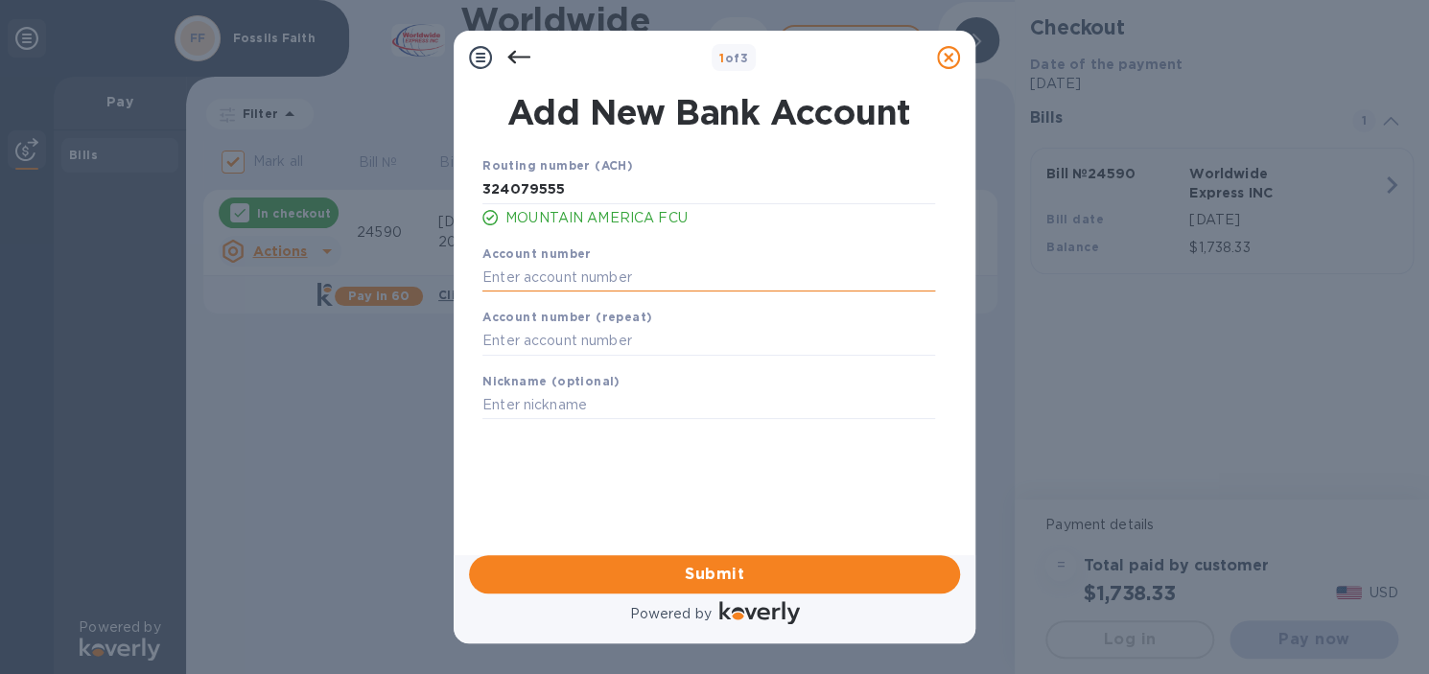
click at [574, 283] on input "text" at bounding box center [709, 277] width 453 height 29
type input "19420479"
click at [592, 344] on input "text" at bounding box center [709, 341] width 453 height 29
type input "19420479"
click at [628, 411] on input "text" at bounding box center [709, 405] width 453 height 29
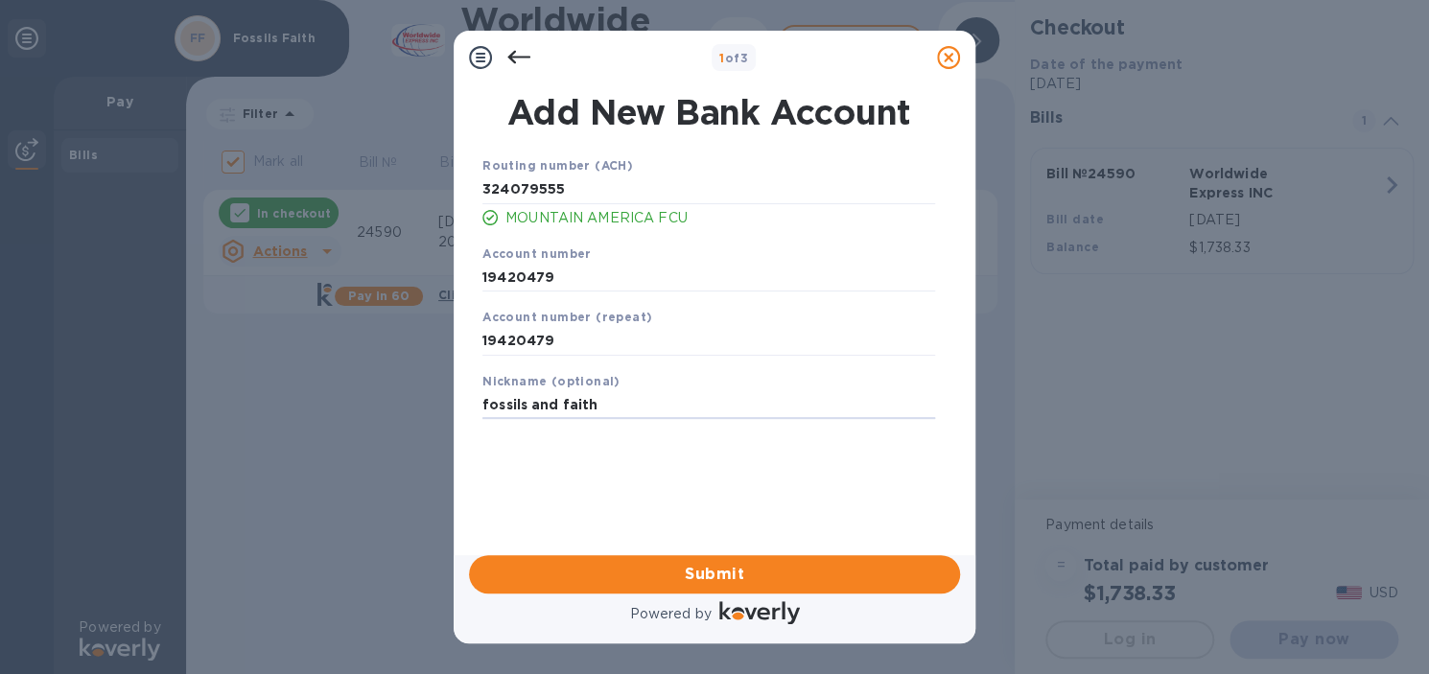
type input "fossils and faith"
click at [643, 552] on div "Submit" at bounding box center [714, 575] width 507 height 54
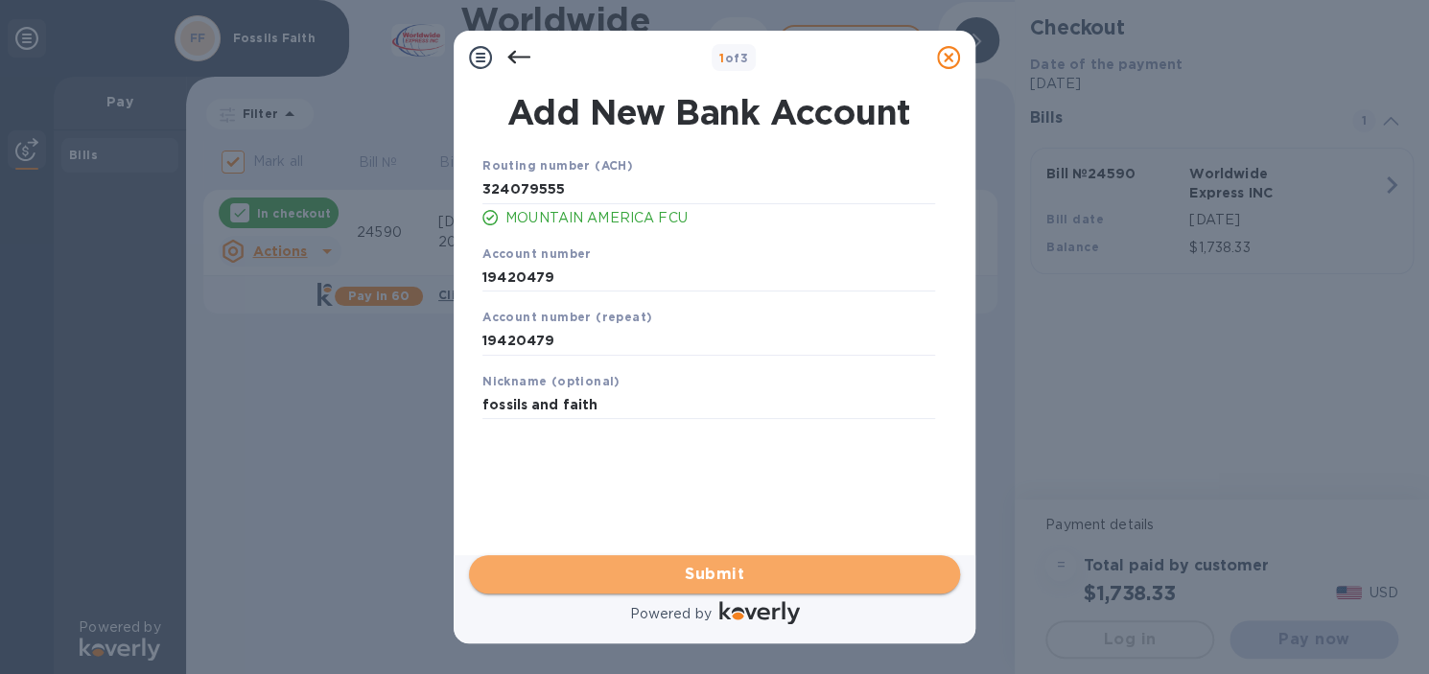
click at [655, 573] on span "Submit" at bounding box center [714, 574] width 460 height 23
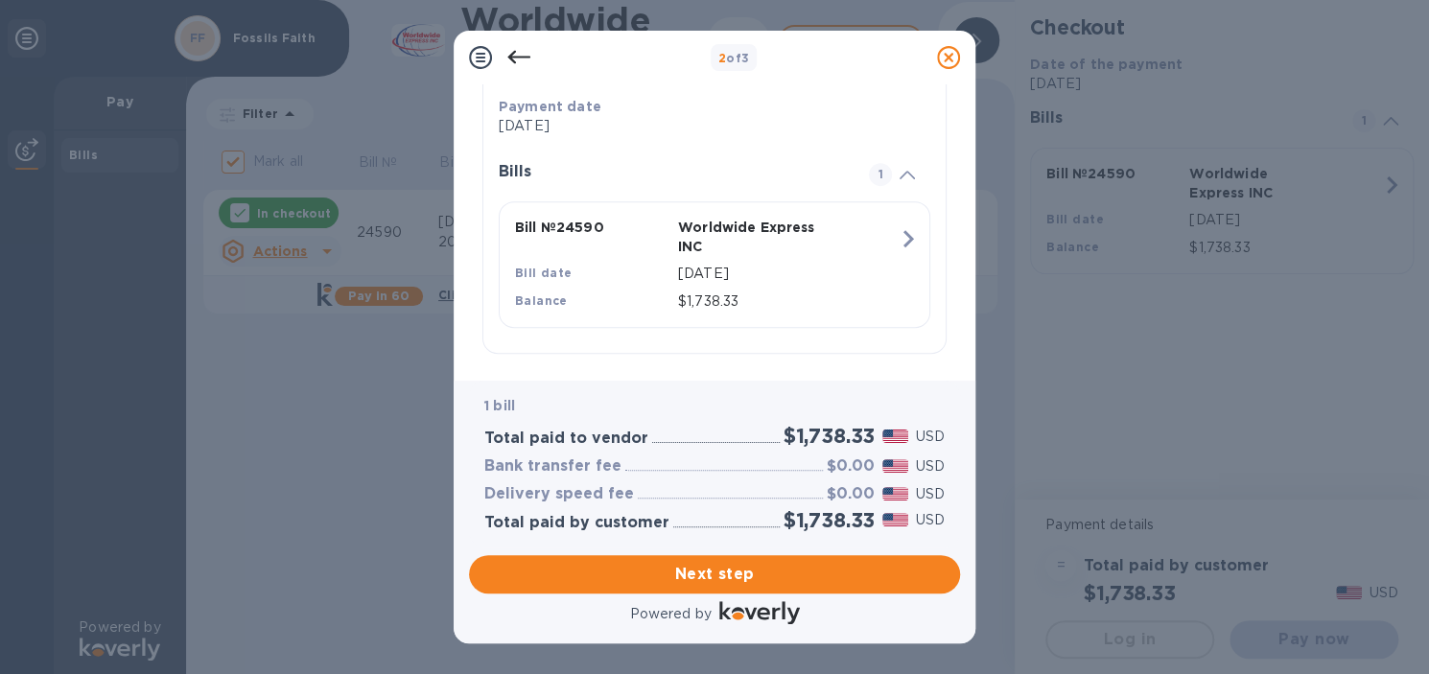
scroll to position [394, 0]
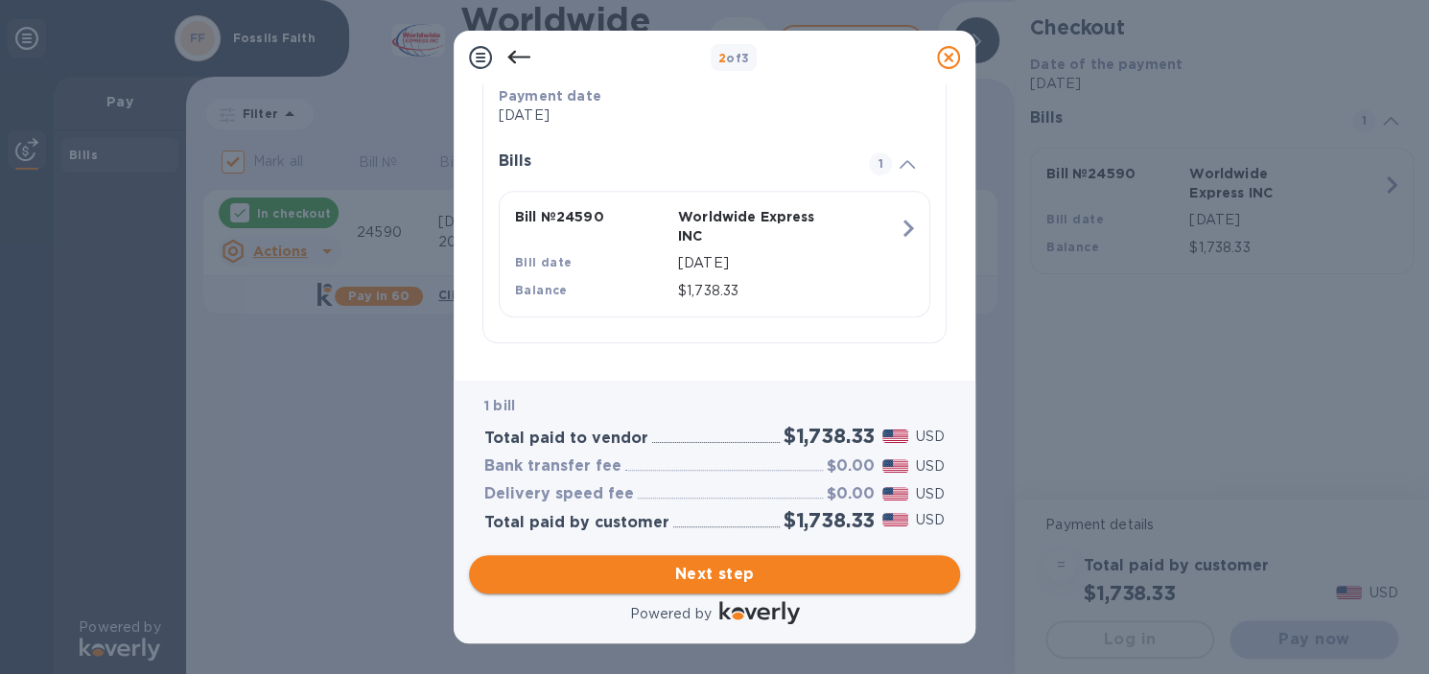
click at [754, 576] on span "Next step" at bounding box center [714, 574] width 460 height 23
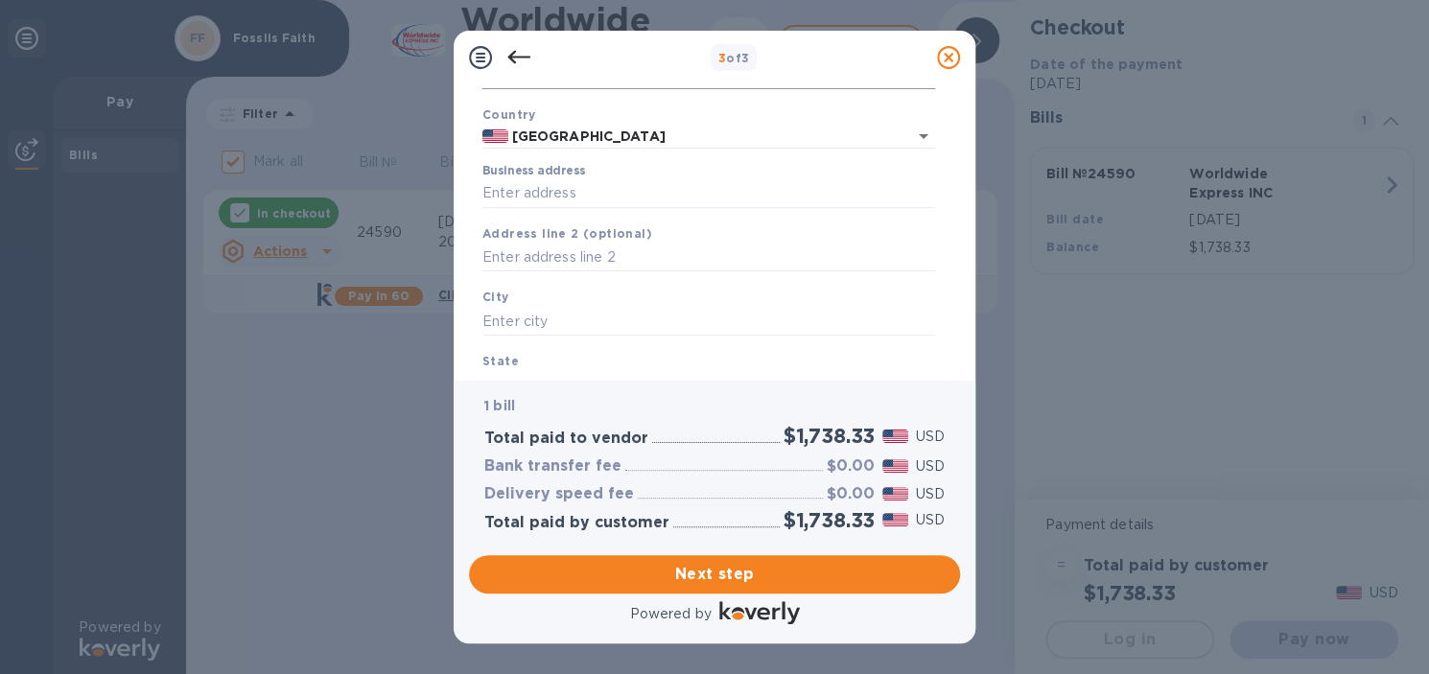
scroll to position [0, 0]
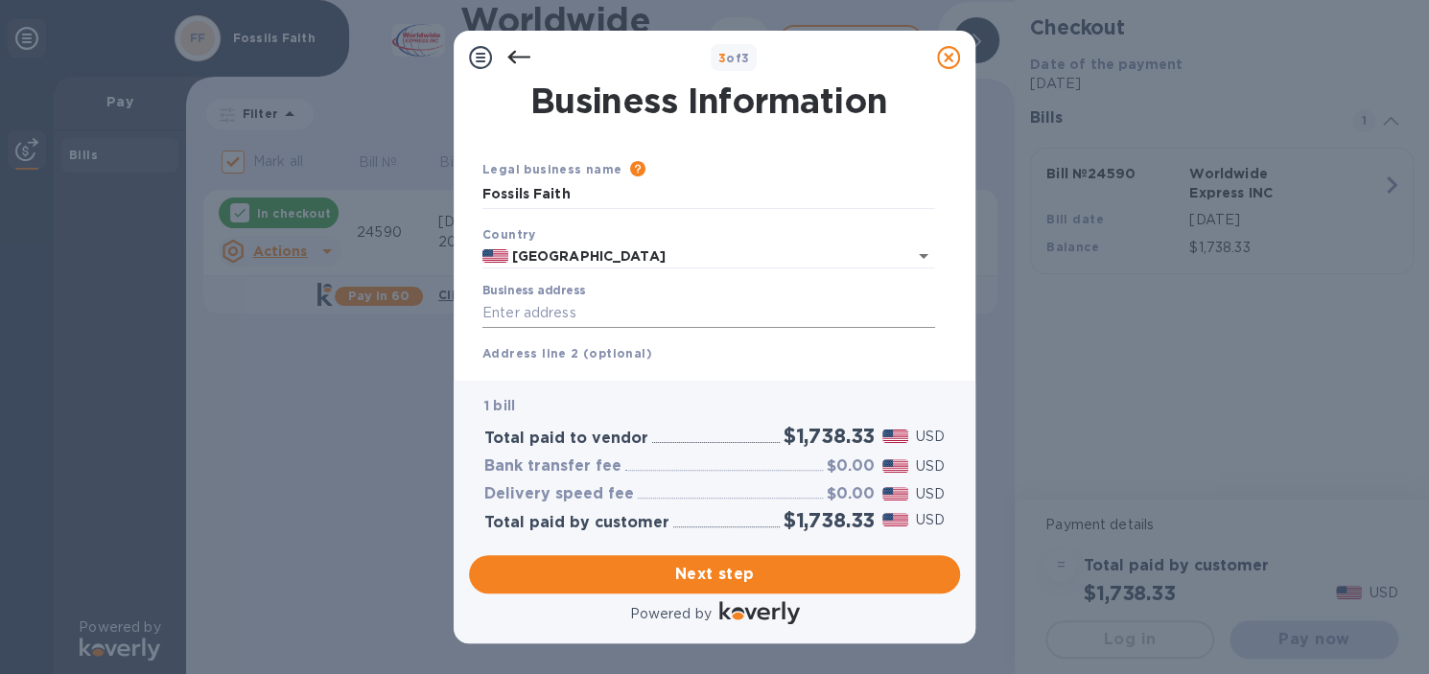
click at [583, 325] on input "Business address" at bounding box center [709, 313] width 453 height 29
type input "[STREET_ADDRESS]"
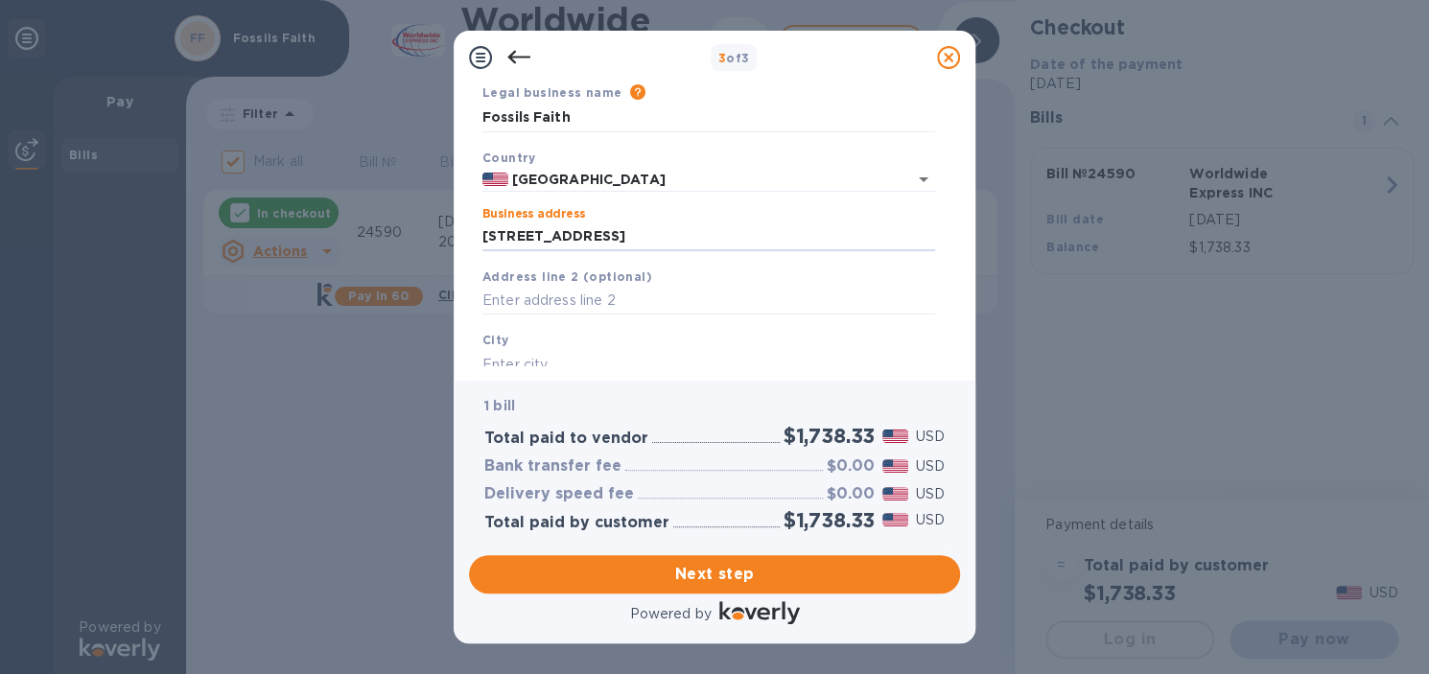
scroll to position [192, 0]
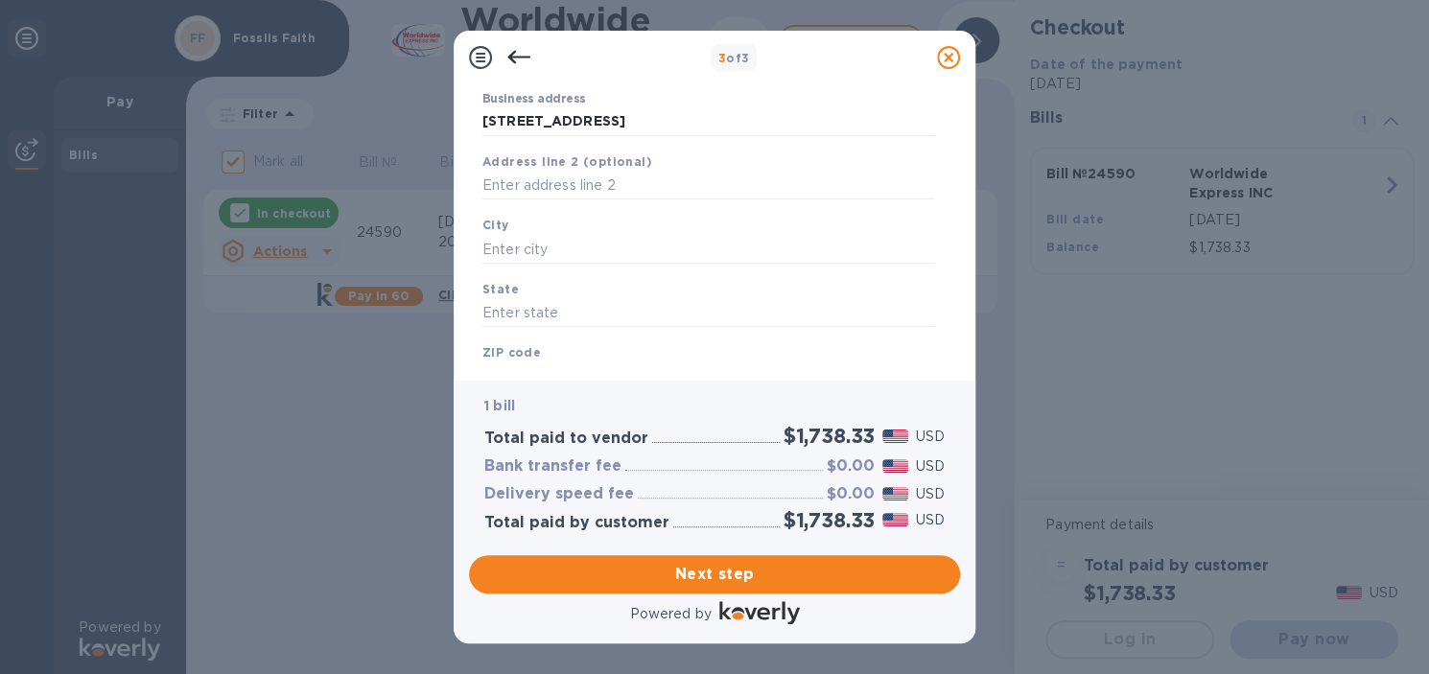
click at [629, 207] on div "Address line 2 (optional)" at bounding box center [709, 176] width 468 height 64
click at [613, 242] on input "text" at bounding box center [709, 249] width 453 height 29
type input "s"
type input "South Jordan"
type input "UT"
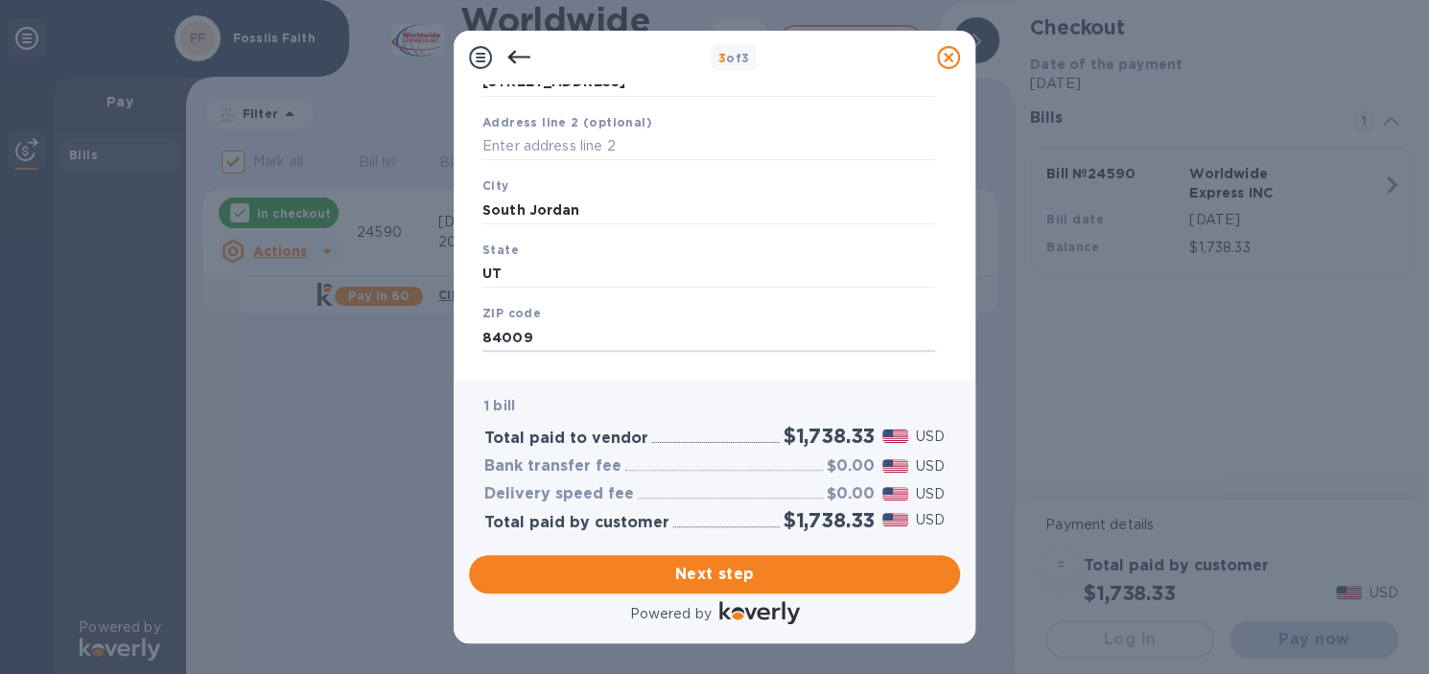
scroll to position [266, 0]
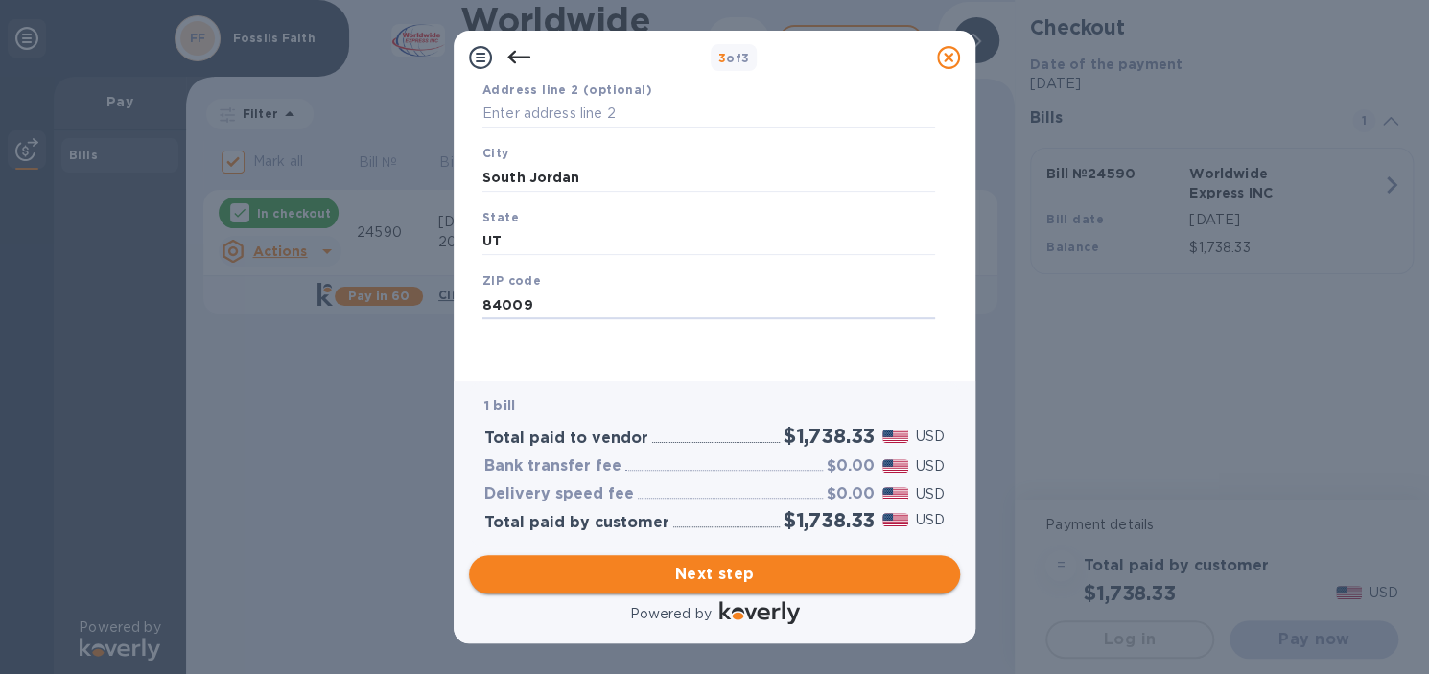
type input "84009"
click at [700, 567] on span "Next step" at bounding box center [714, 574] width 460 height 23
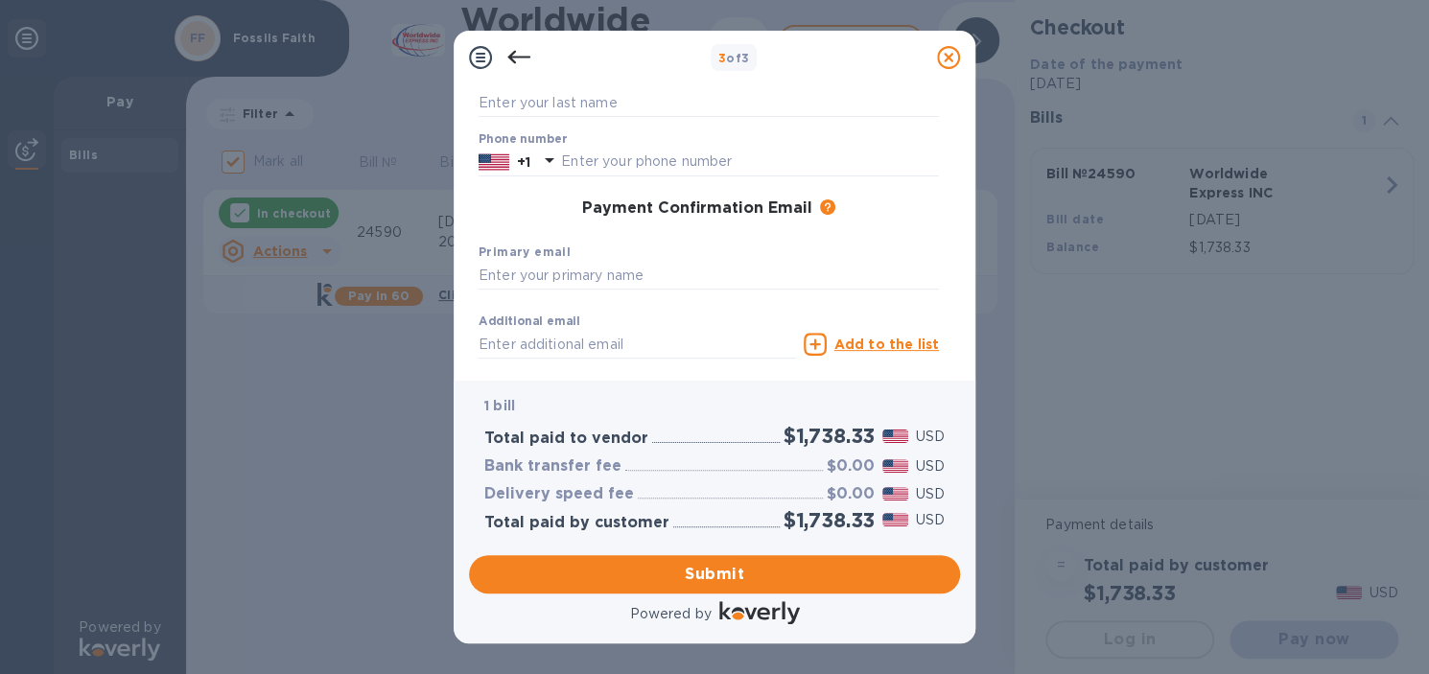
scroll to position [170, 0]
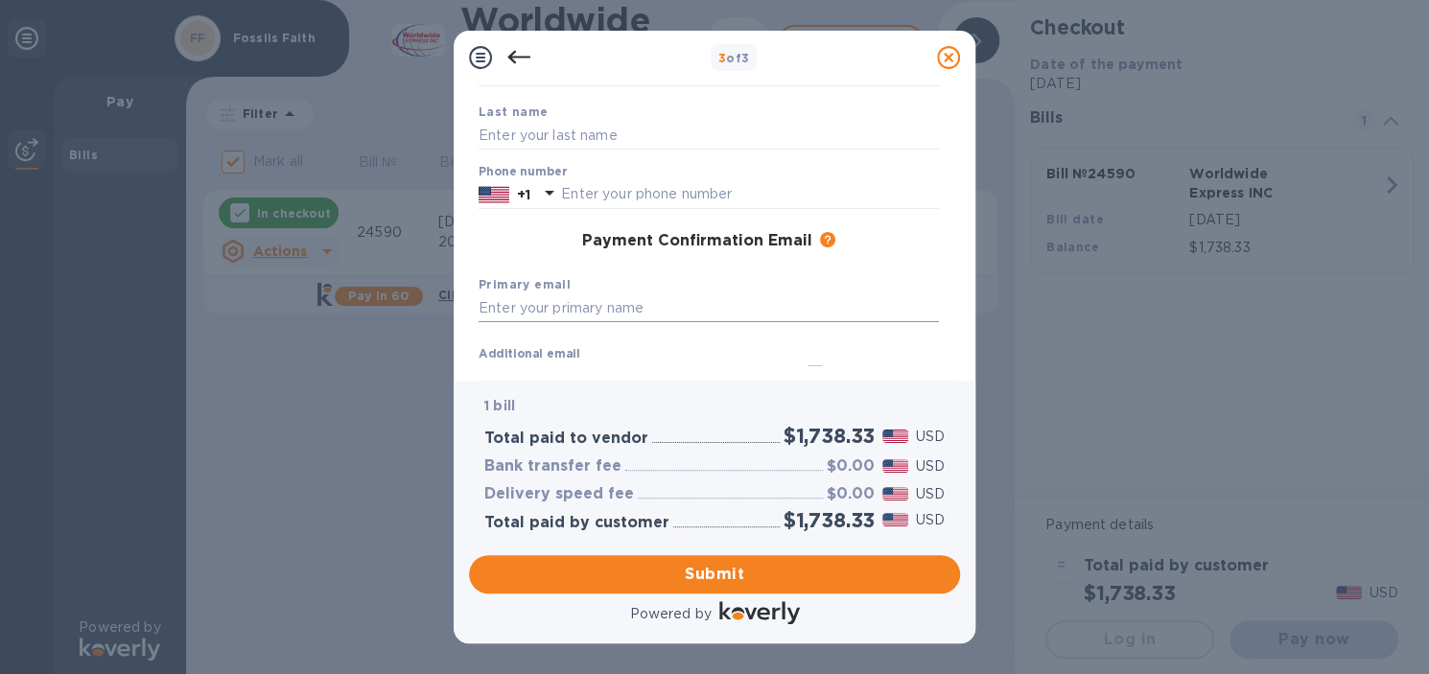
click at [637, 312] on input "text" at bounding box center [709, 309] width 460 height 29
type input "[EMAIL_ADDRESS][DOMAIN_NAME]"
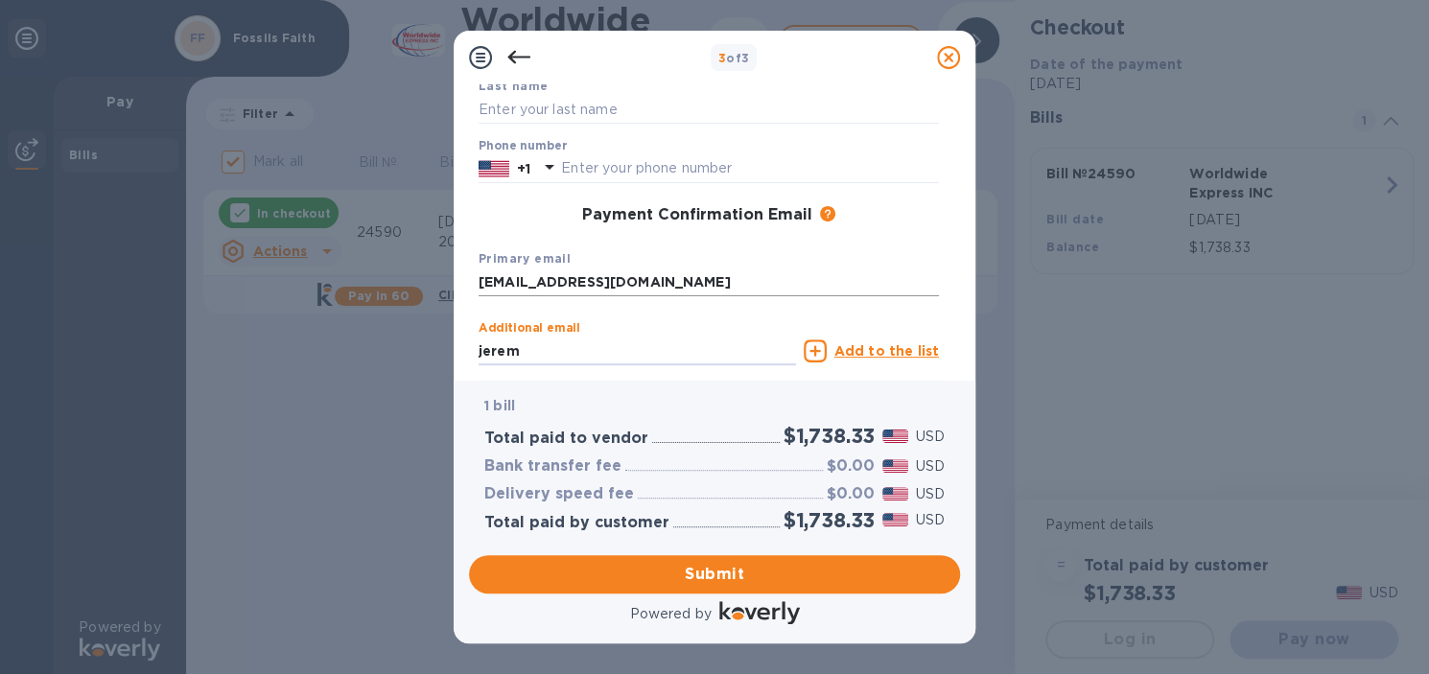
type input "[EMAIL_ADDRESS][DOMAIN_NAME]"
type input "[PERSON_NAME]"
type input "8019106994"
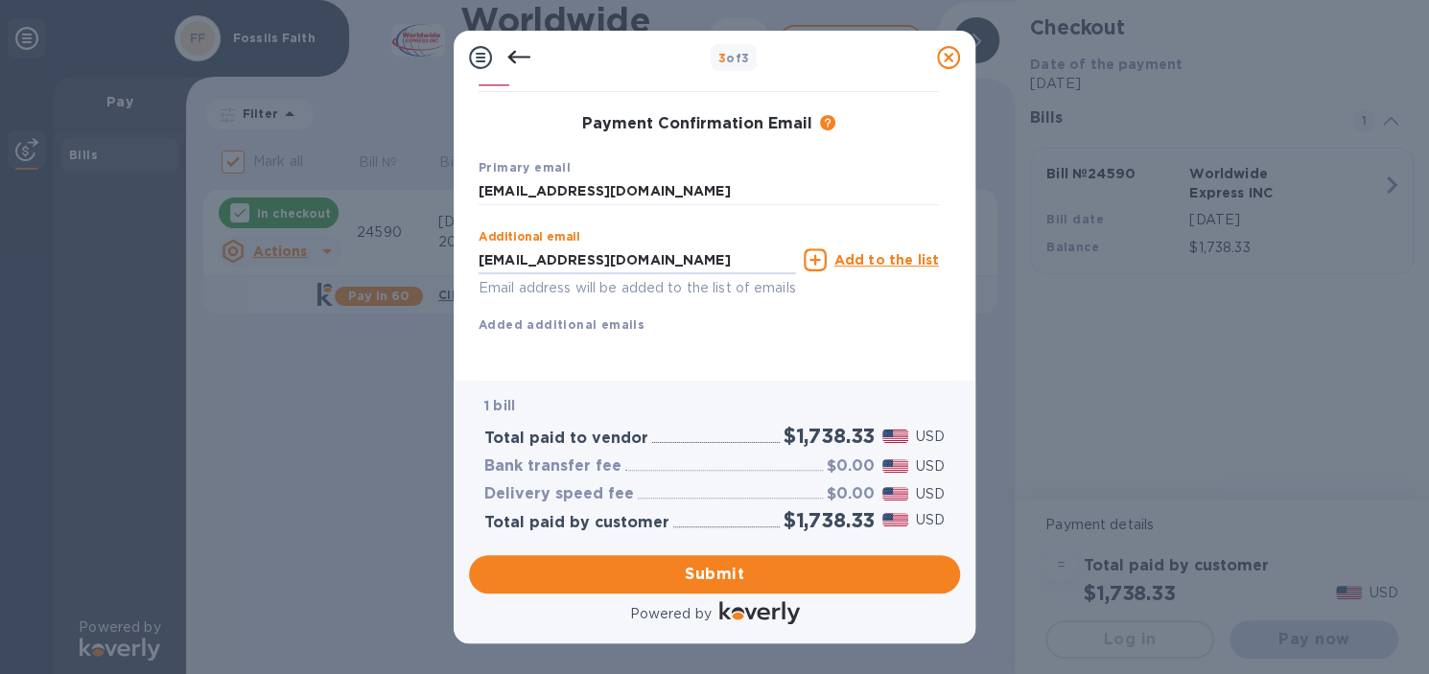
scroll to position [311, 0]
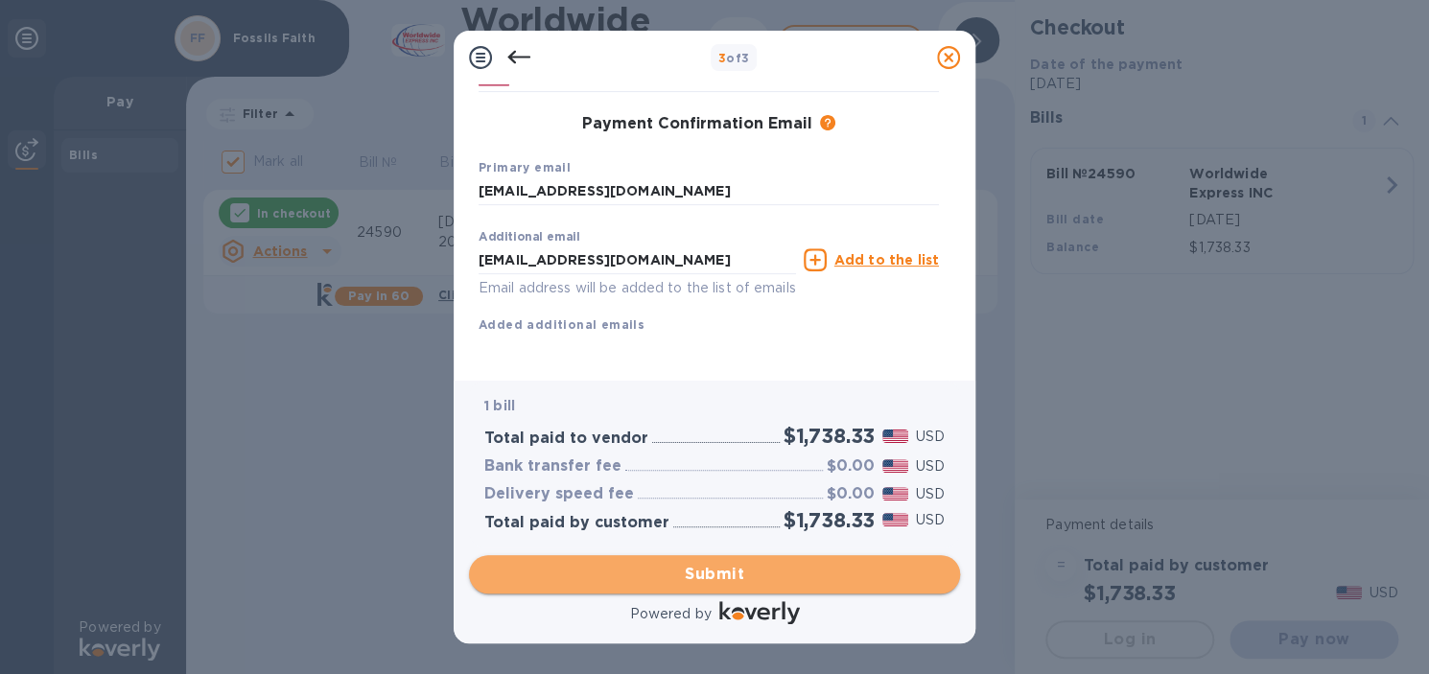
click at [675, 565] on span "Submit" at bounding box center [714, 574] width 460 height 23
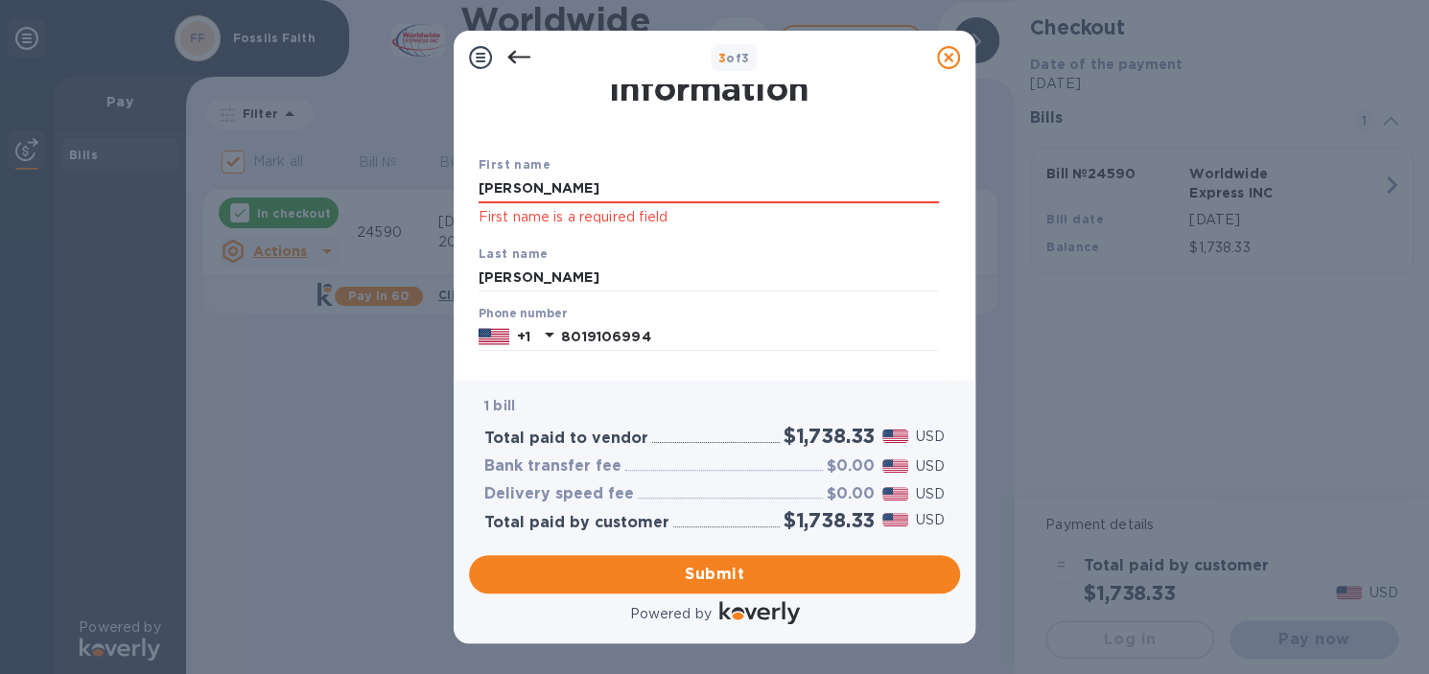
scroll to position [96, 0]
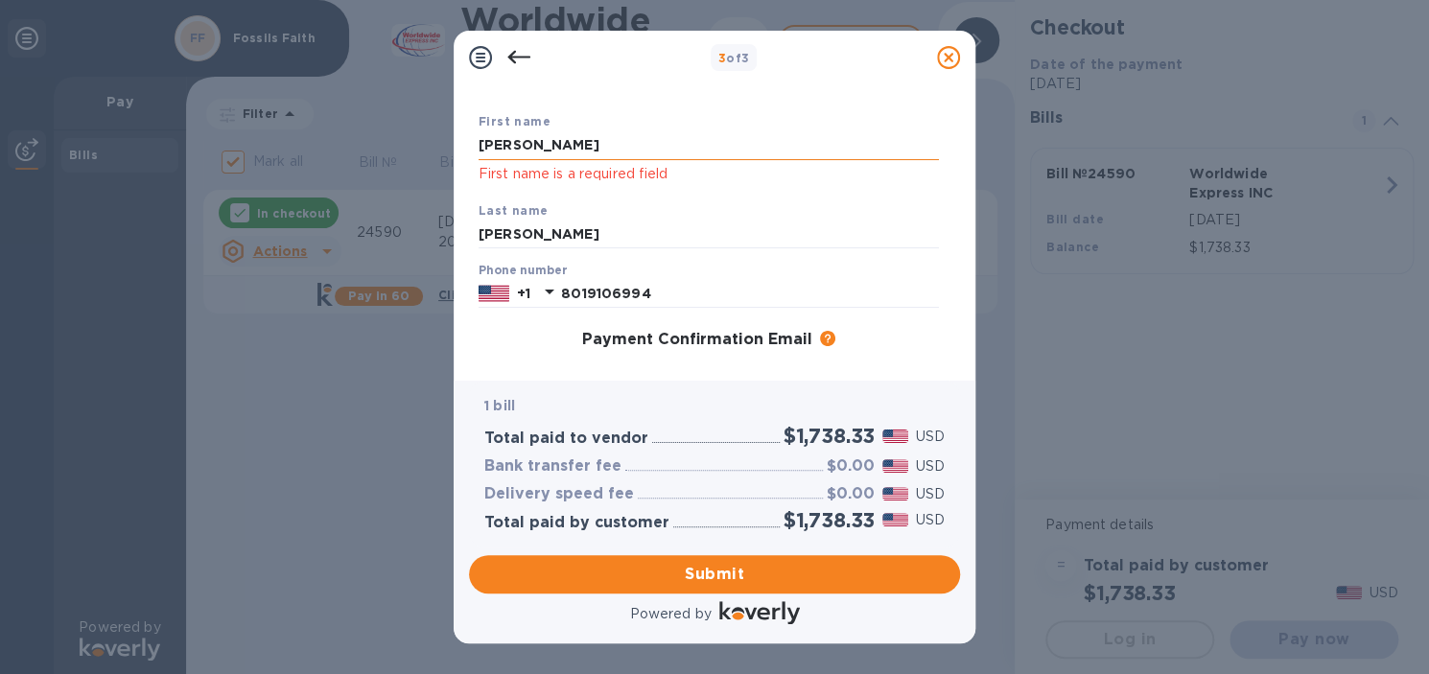
click at [598, 146] on input "[PERSON_NAME]" at bounding box center [709, 145] width 460 height 29
click at [562, 232] on input "[PERSON_NAME]" at bounding box center [709, 235] width 460 height 29
click at [778, 588] on button "Submit" at bounding box center [714, 574] width 491 height 38
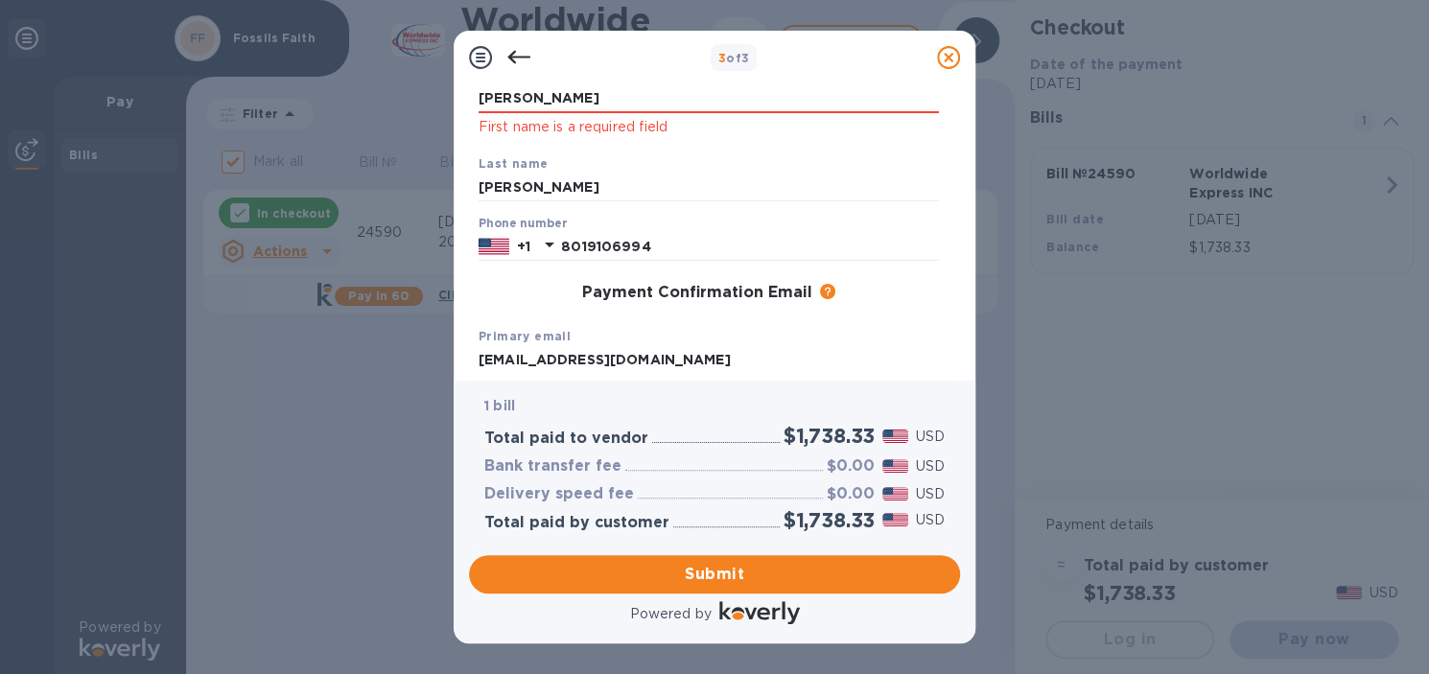
scroll to position [0, 0]
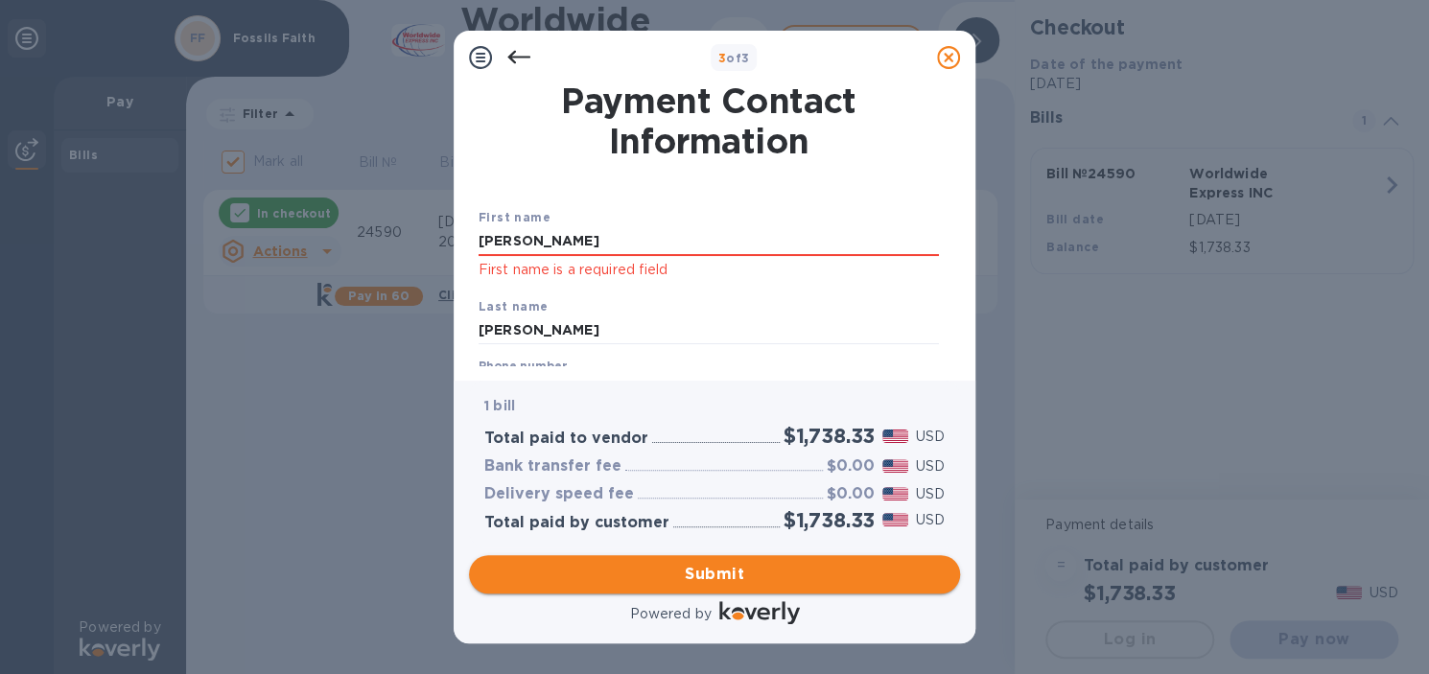
click at [636, 575] on span "Submit" at bounding box center [714, 574] width 460 height 23
click at [601, 244] on input "[PERSON_NAME]" at bounding box center [709, 241] width 460 height 29
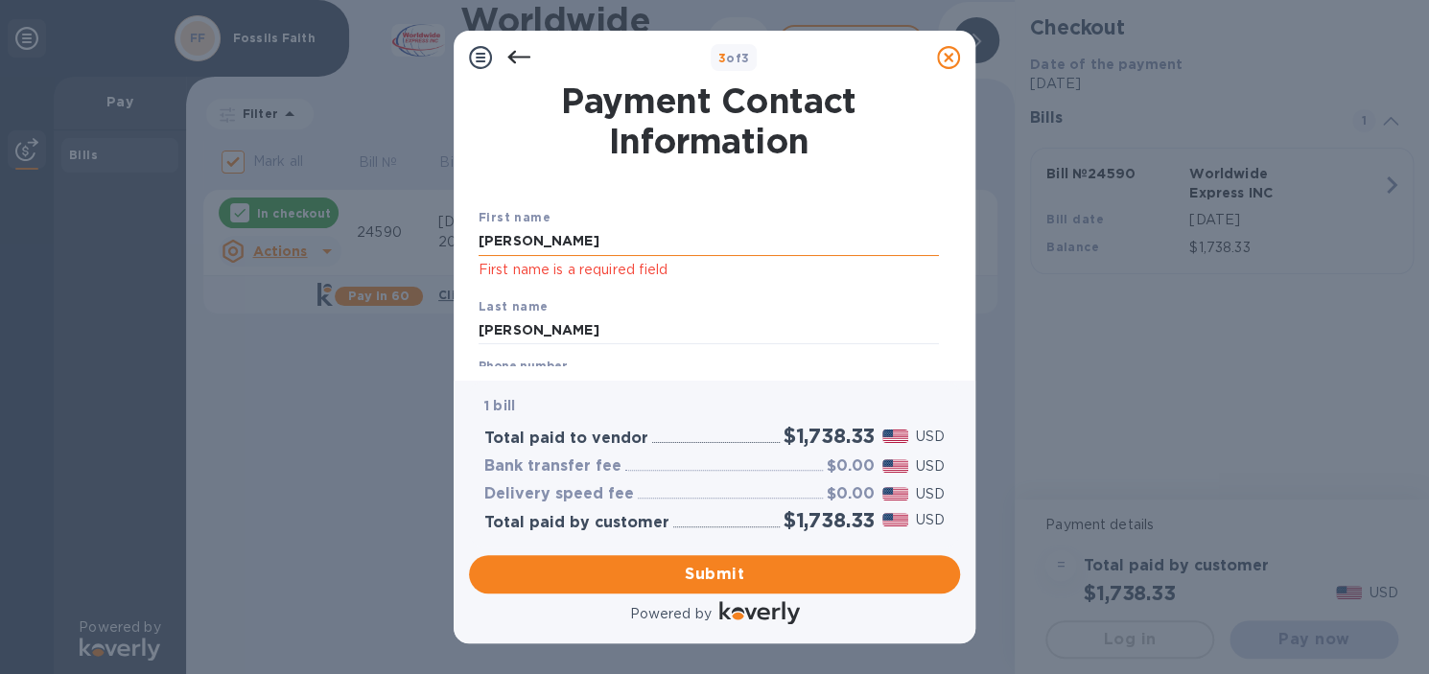
click at [533, 244] on input "[PERSON_NAME]" at bounding box center [709, 241] width 460 height 29
click at [483, 271] on p "First name is a required field" at bounding box center [709, 270] width 460 height 22
click at [535, 266] on p "First name is a required field" at bounding box center [709, 270] width 460 height 22
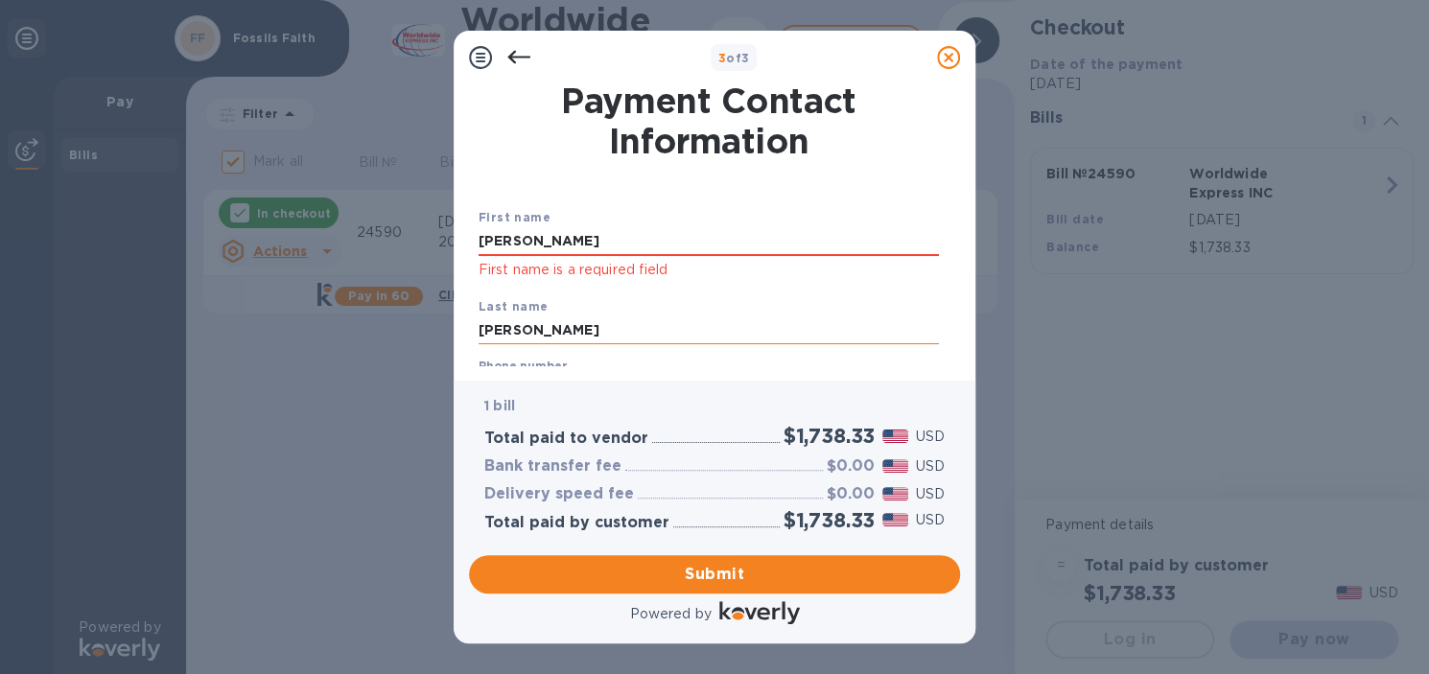
click at [510, 342] on input "[PERSON_NAME]" at bounding box center [709, 331] width 460 height 29
click at [544, 335] on input "[PERSON_NAME]" at bounding box center [709, 331] width 460 height 29
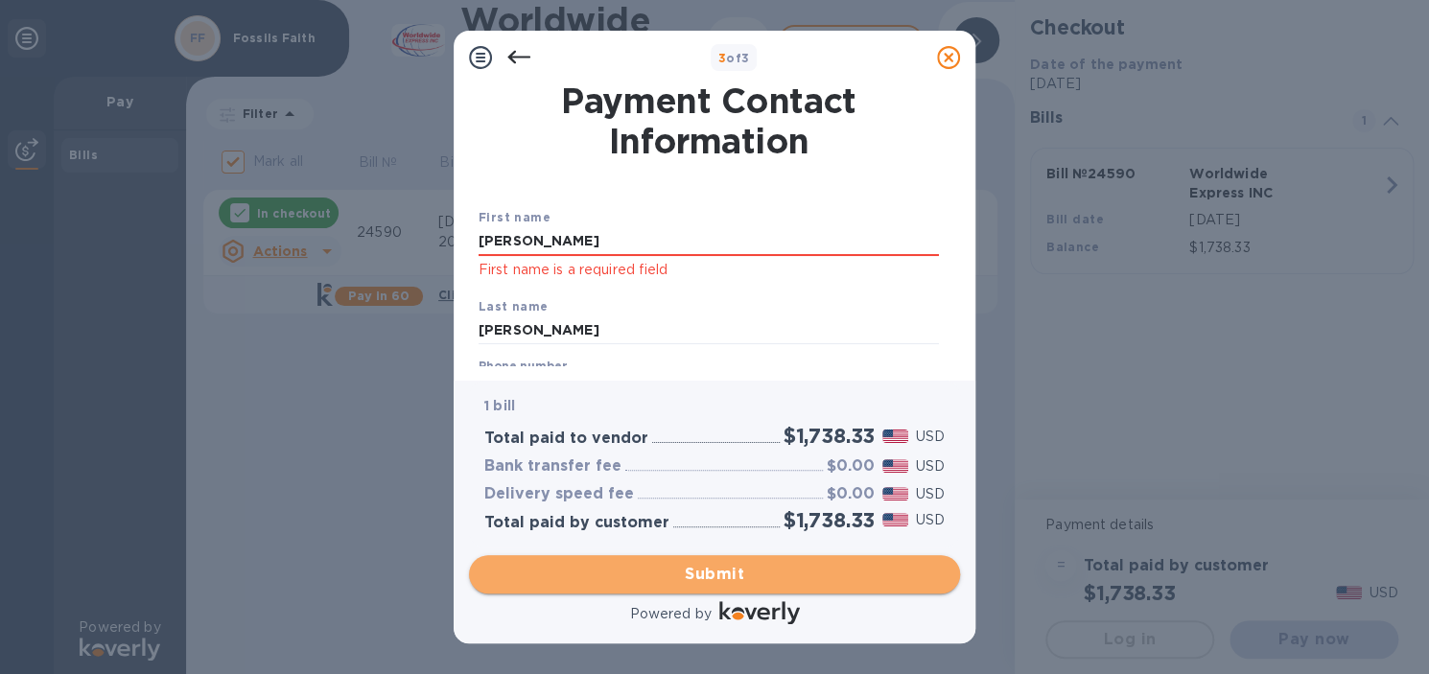
click at [646, 578] on span "Submit" at bounding box center [714, 574] width 460 height 23
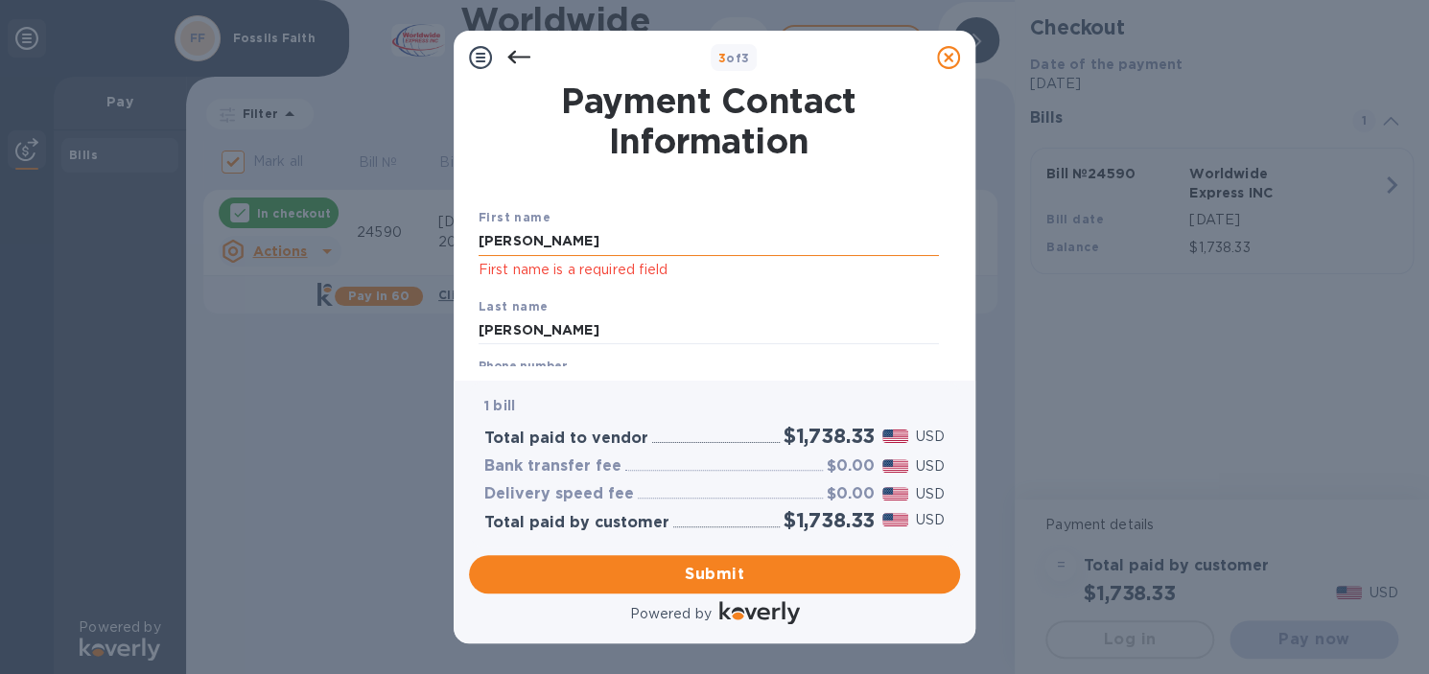
click at [594, 248] on input "[PERSON_NAME]" at bounding box center [709, 241] width 460 height 29
type input "Jeremyu"
click at [602, 588] on button "Submit" at bounding box center [714, 574] width 491 height 38
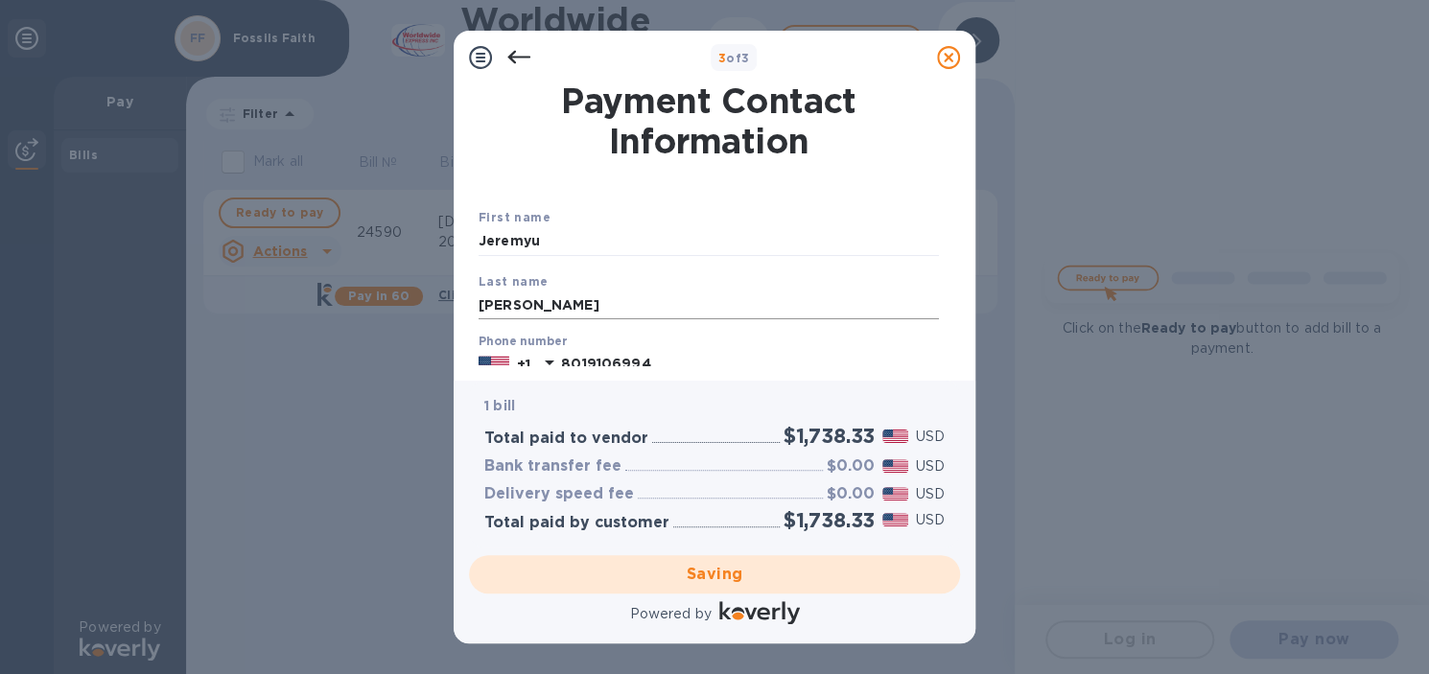
checkbox input "false"
